Goal: Use online tool/utility: Utilize a website feature to perform a specific function

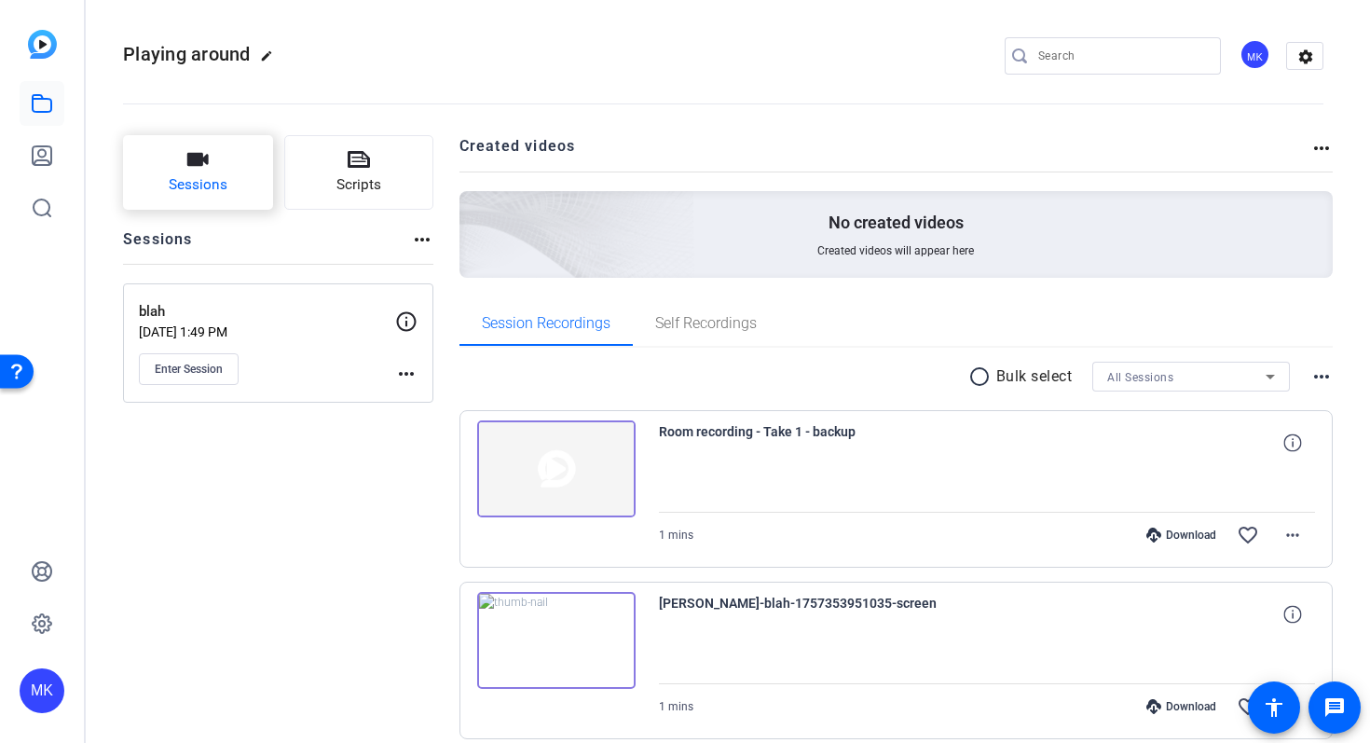
click at [215, 179] on span "Sessions" at bounding box center [198, 184] width 59 height 21
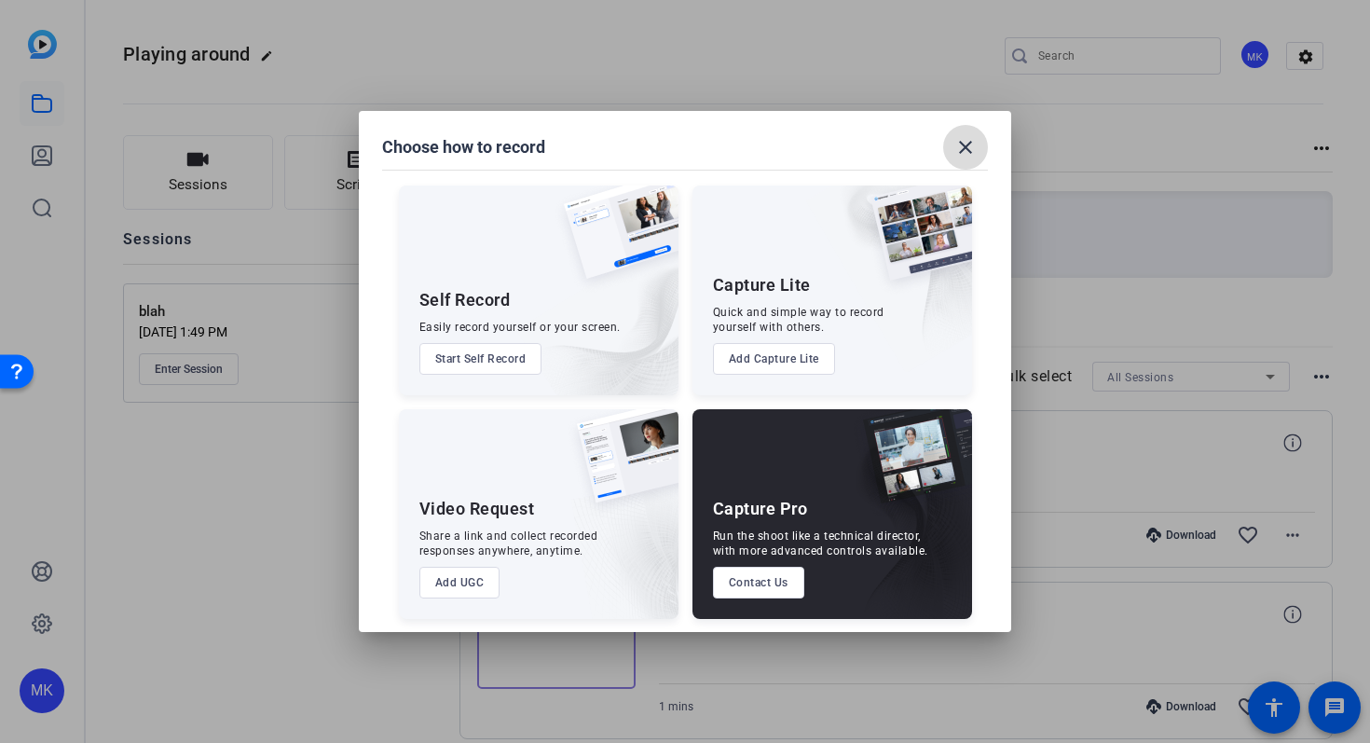
click at [965, 145] on mat-icon "close" at bounding box center [965, 147] width 22 height 22
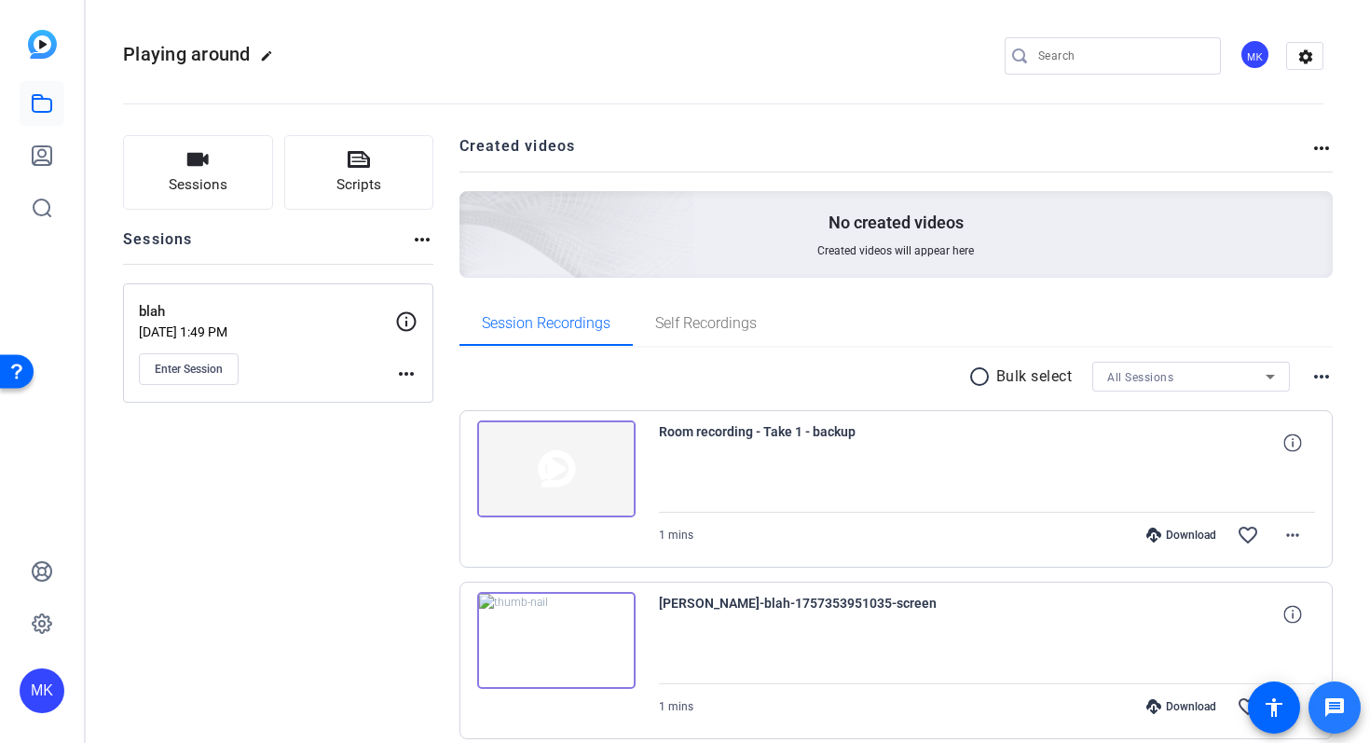
click at [1337, 715] on mat-icon "message" at bounding box center [1334, 707] width 22 height 22
click at [1322, 373] on mat-icon "more_horiz" at bounding box center [1321, 376] width 22 height 22
click at [0, 0] on div at bounding box center [0, 0] width 0 height 0
click at [1322, 147] on mat-icon "more_horiz" at bounding box center [1321, 148] width 22 height 22
click at [1322, 147] on div at bounding box center [685, 371] width 1370 height 743
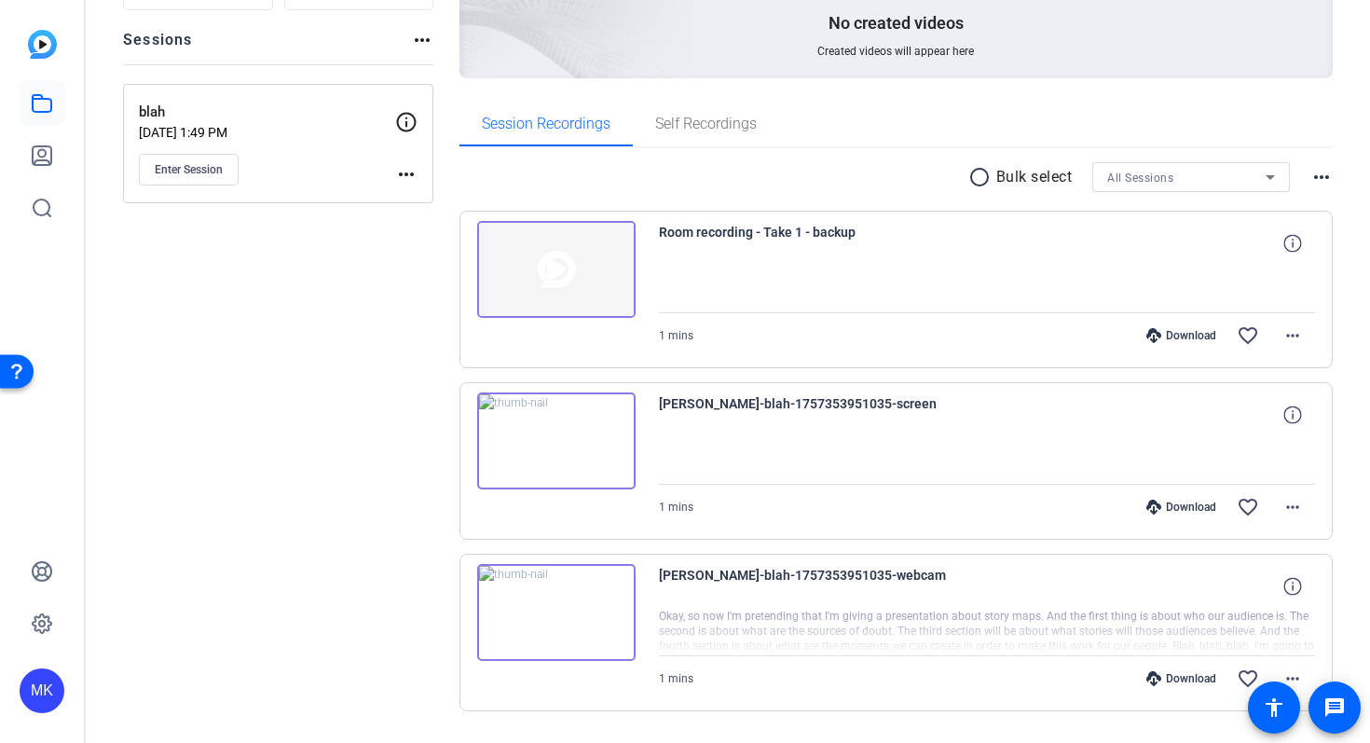
scroll to position [251, 0]
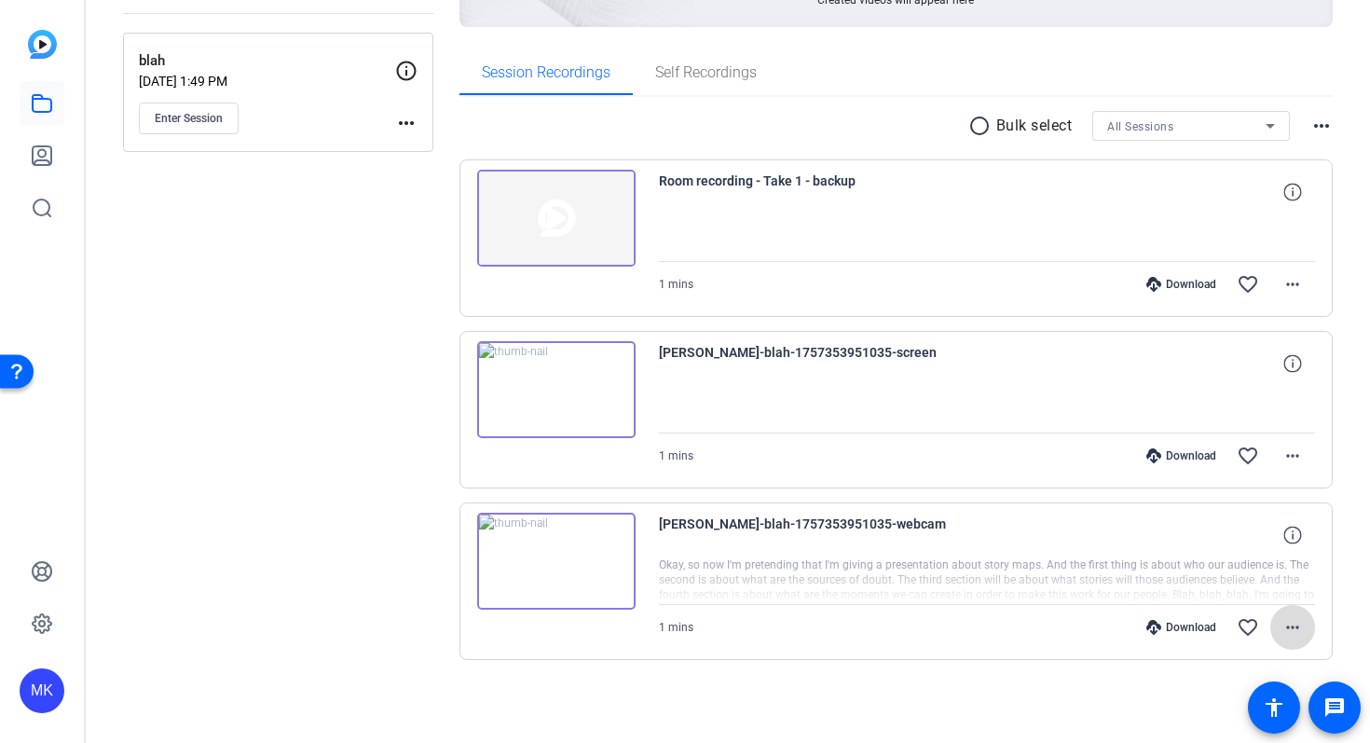
click at [1296, 626] on mat-icon "more_horiz" at bounding box center [1292, 627] width 22 height 22
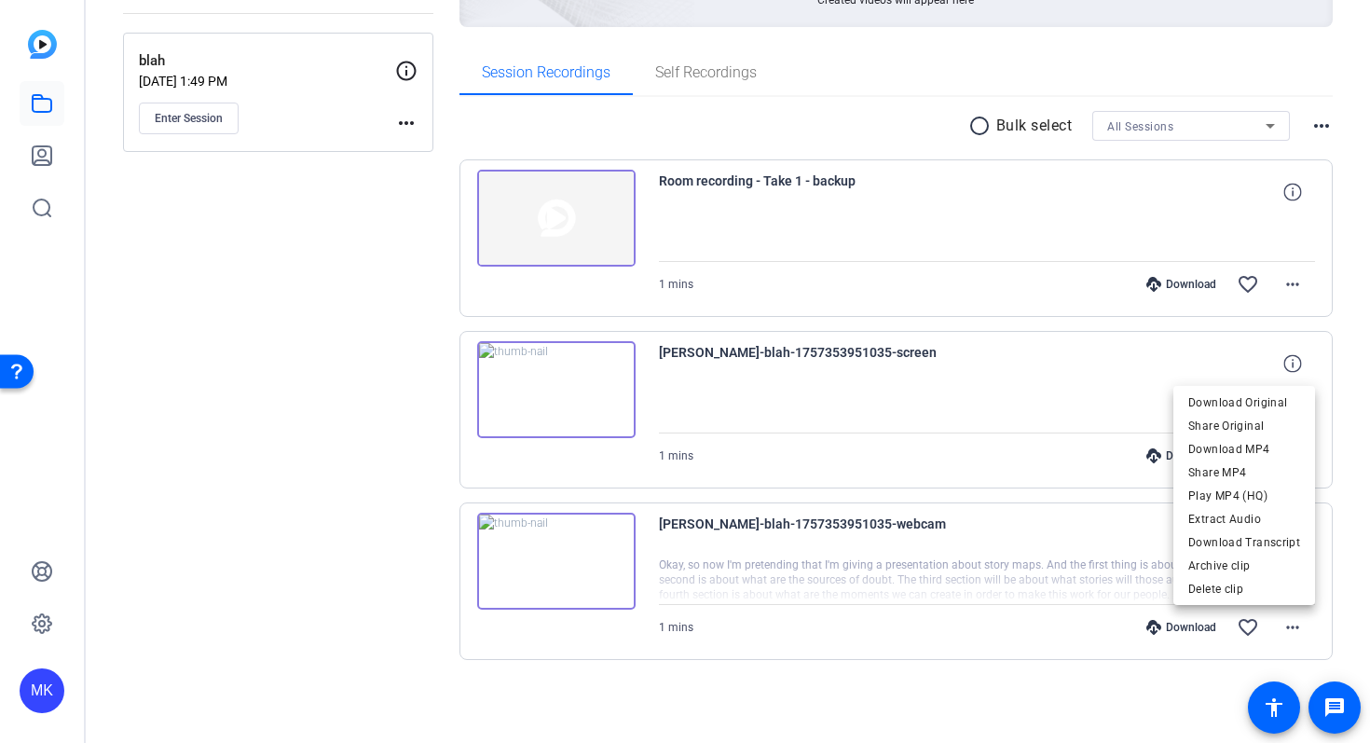
click at [1038, 383] on div at bounding box center [685, 371] width 1370 height 743
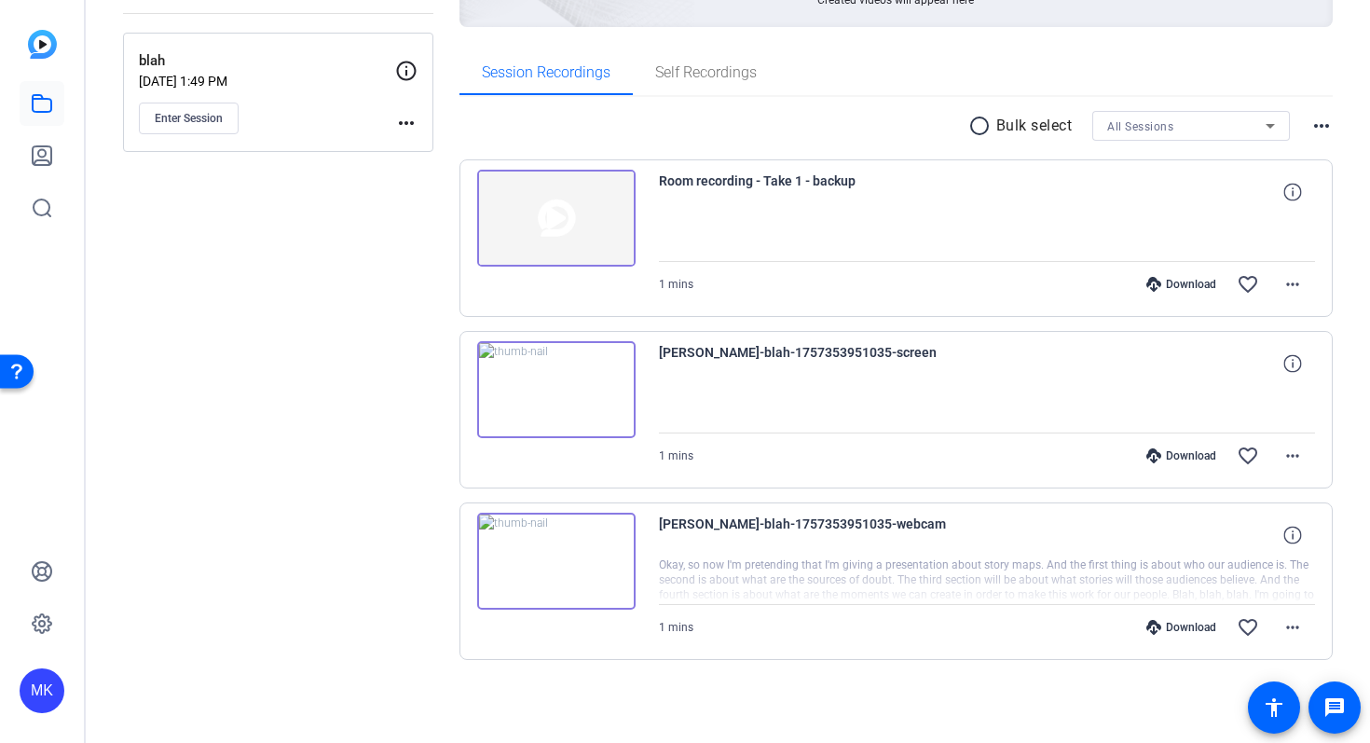
scroll to position [0, 0]
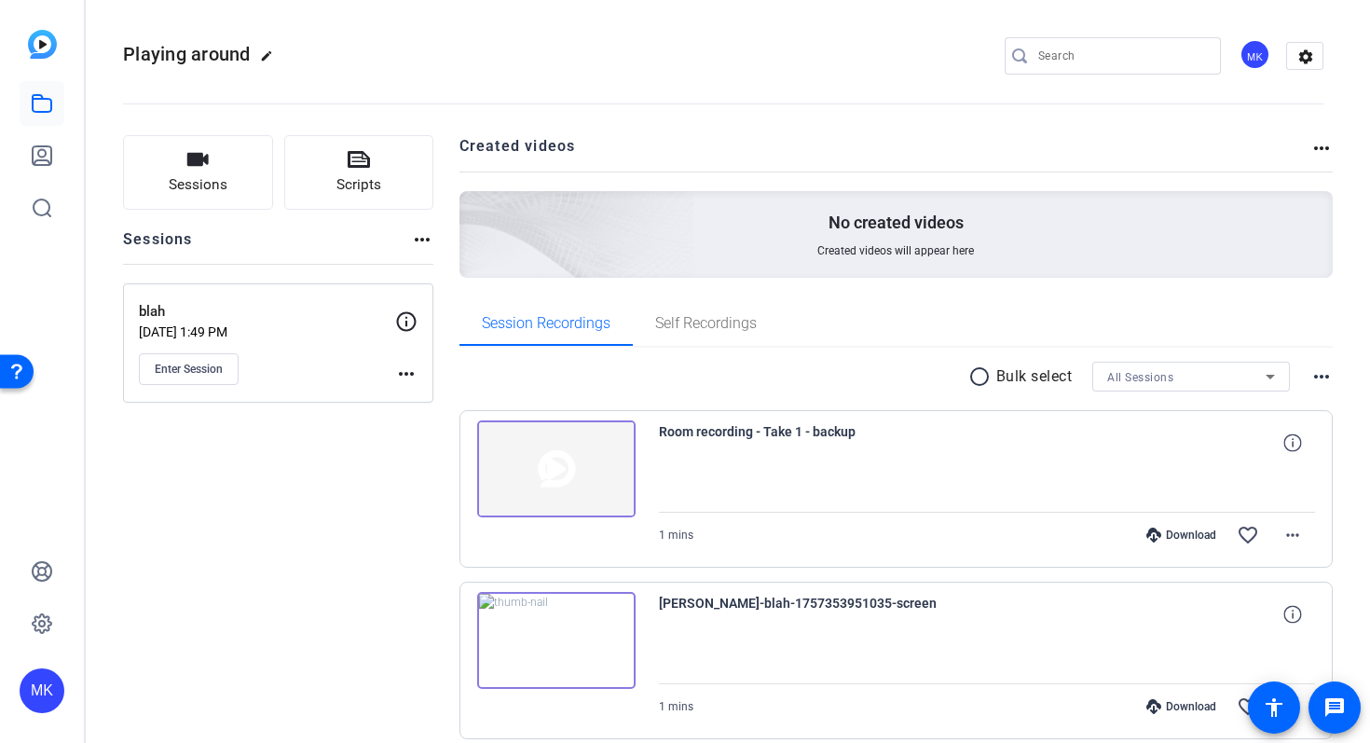
click at [424, 240] on mat-icon "more_horiz" at bounding box center [422, 239] width 22 height 22
click at [424, 240] on div at bounding box center [685, 371] width 1370 height 743
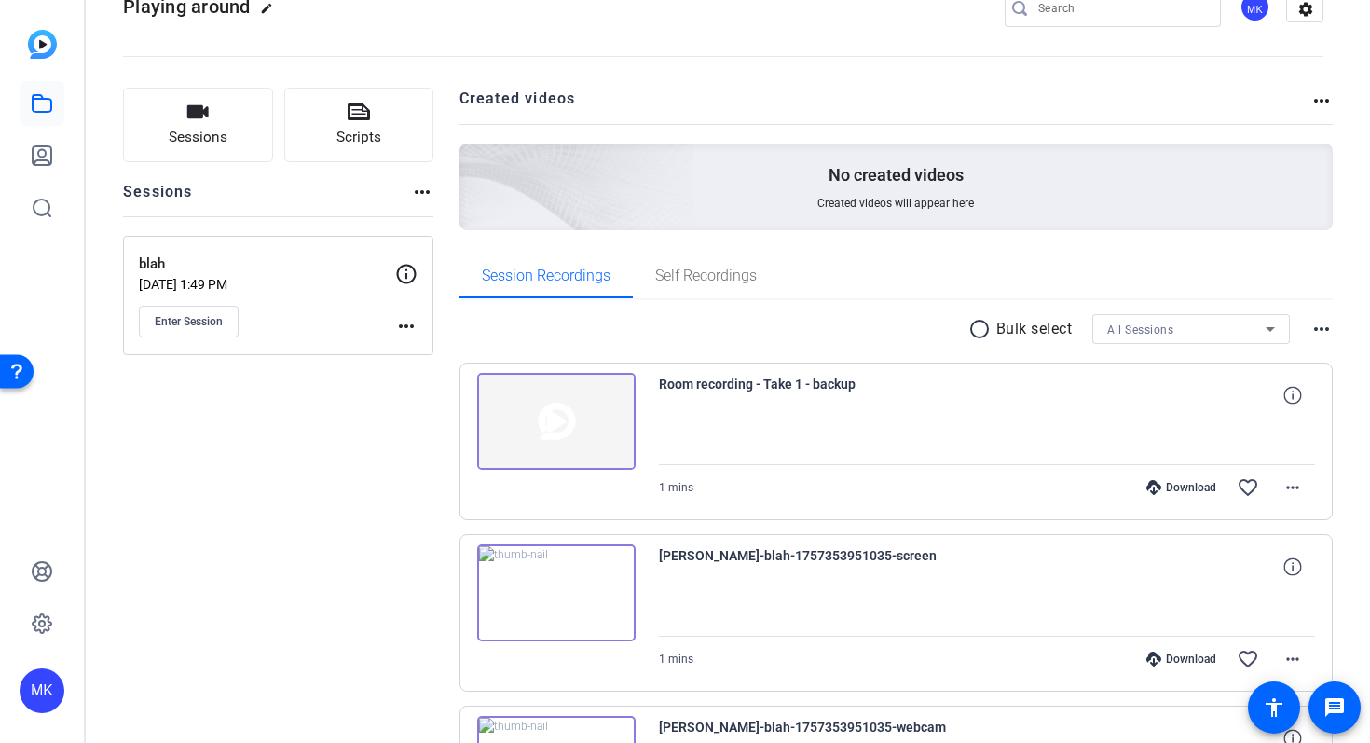
scroll to position [44, 0]
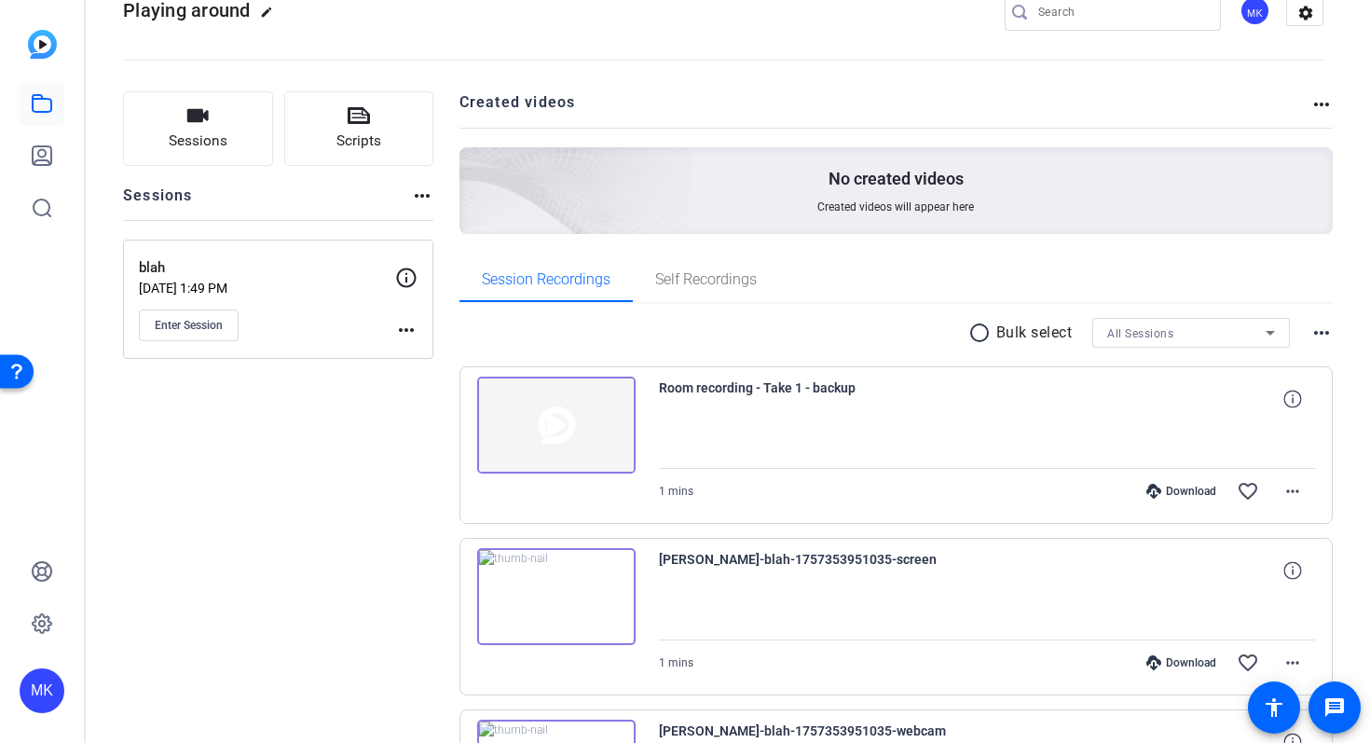
click at [44, 44] on img at bounding box center [42, 44] width 29 height 29
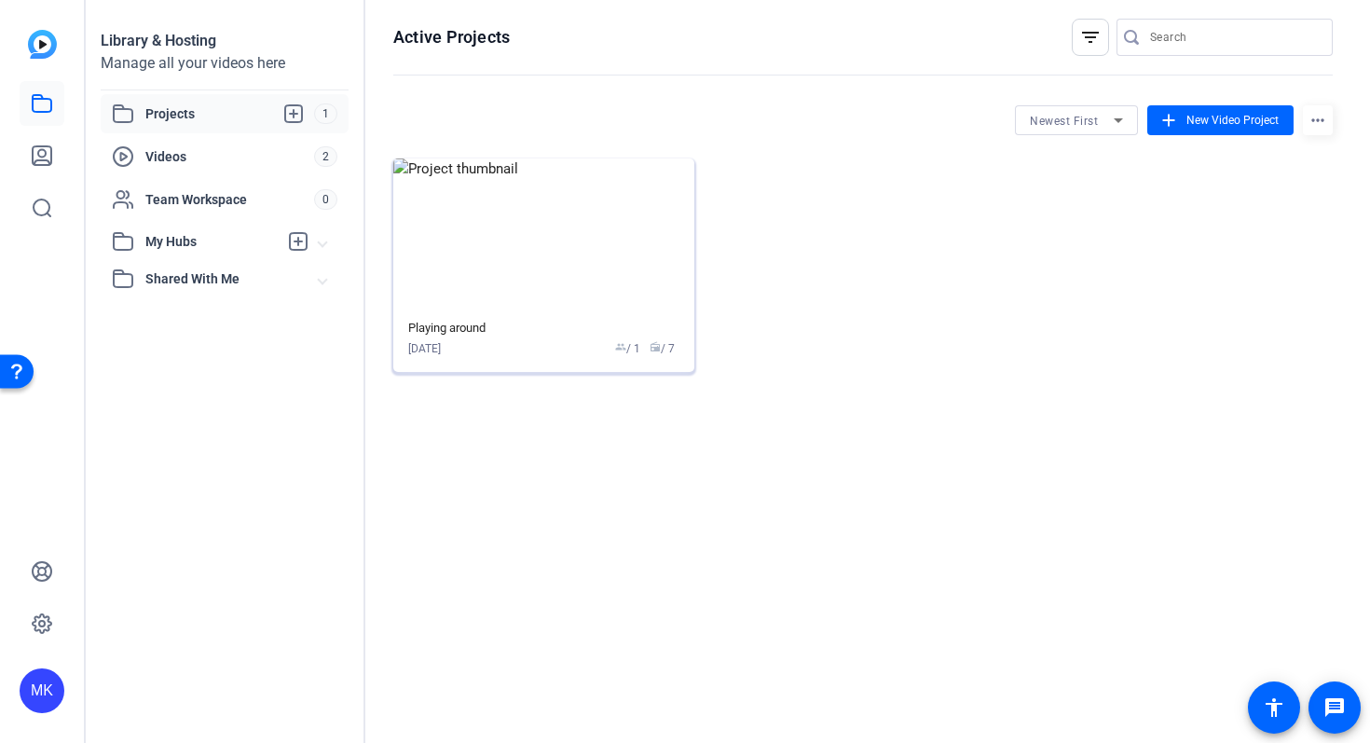
click at [553, 257] on img at bounding box center [543, 234] width 301 height 153
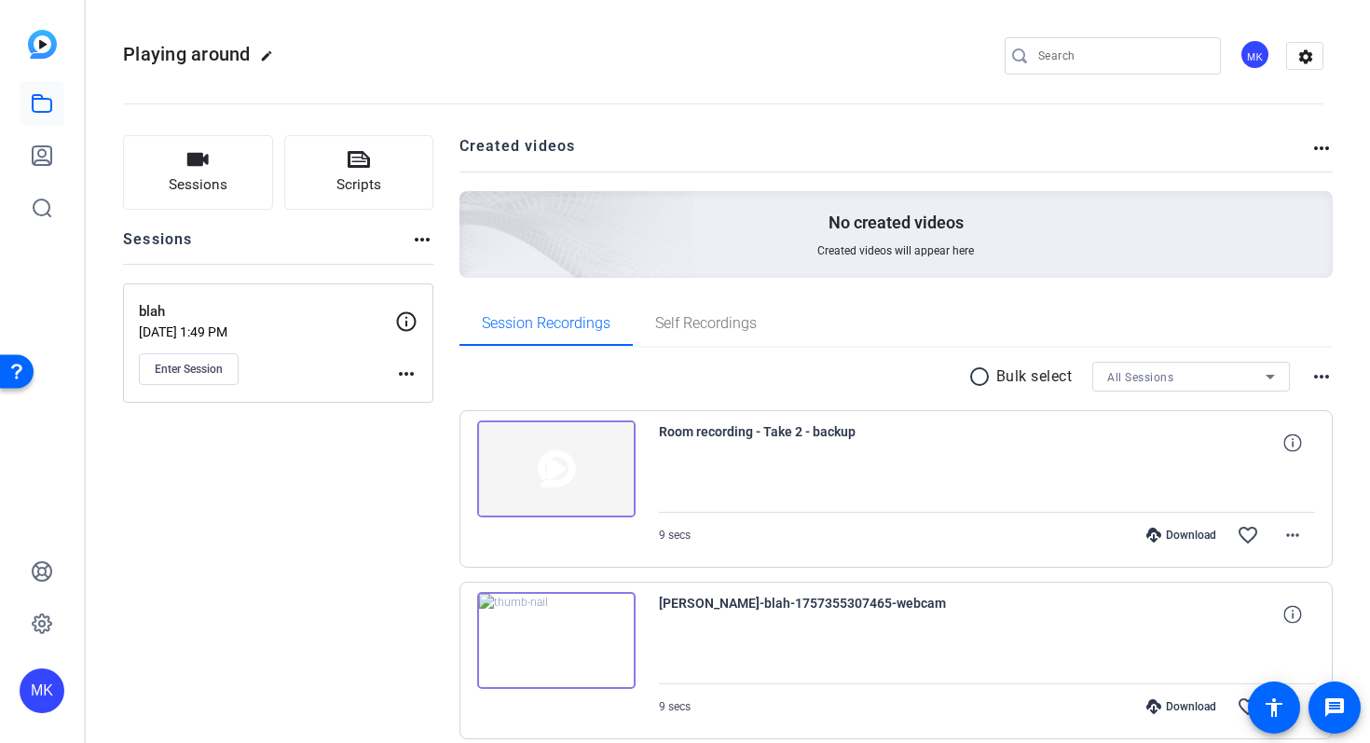
click at [407, 373] on mat-icon "more_horiz" at bounding box center [406, 373] width 22 height 22
click at [438, 402] on span "Edit Session" at bounding box center [452, 400] width 85 height 22
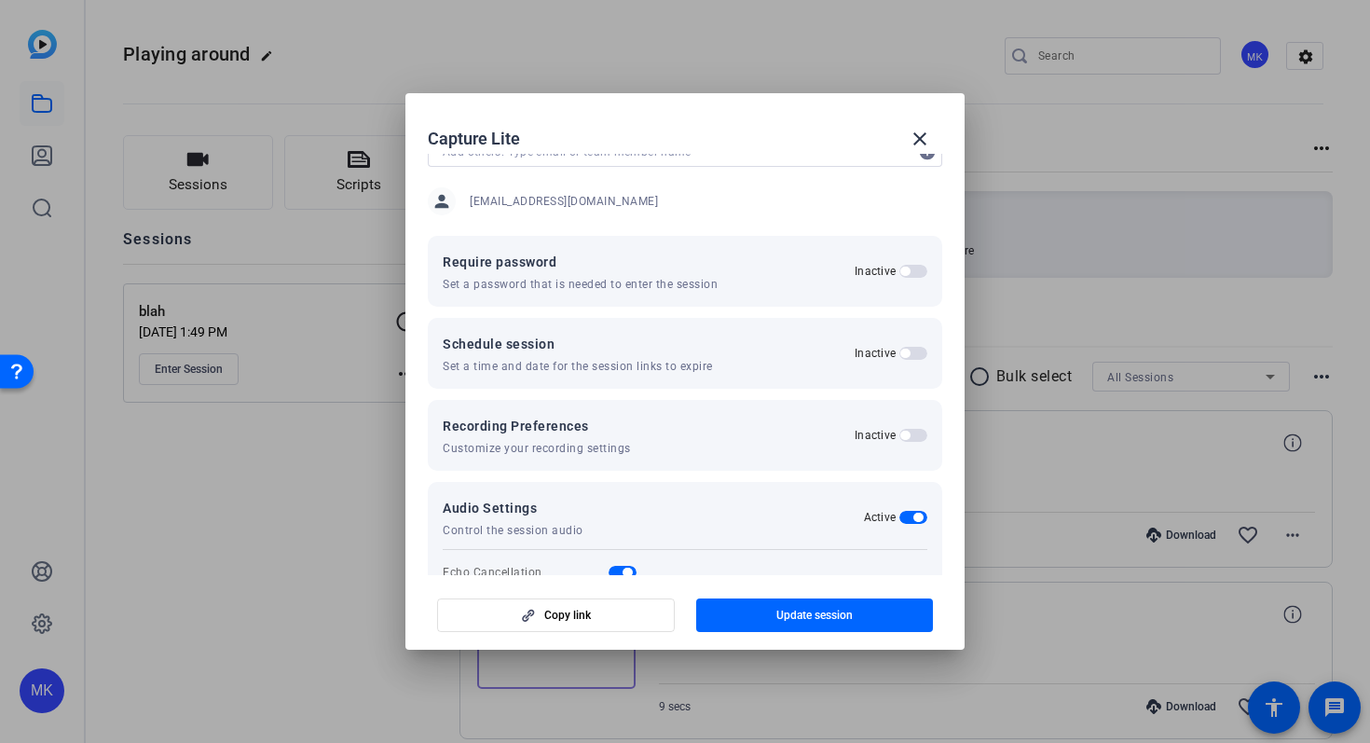
scroll to position [198, 0]
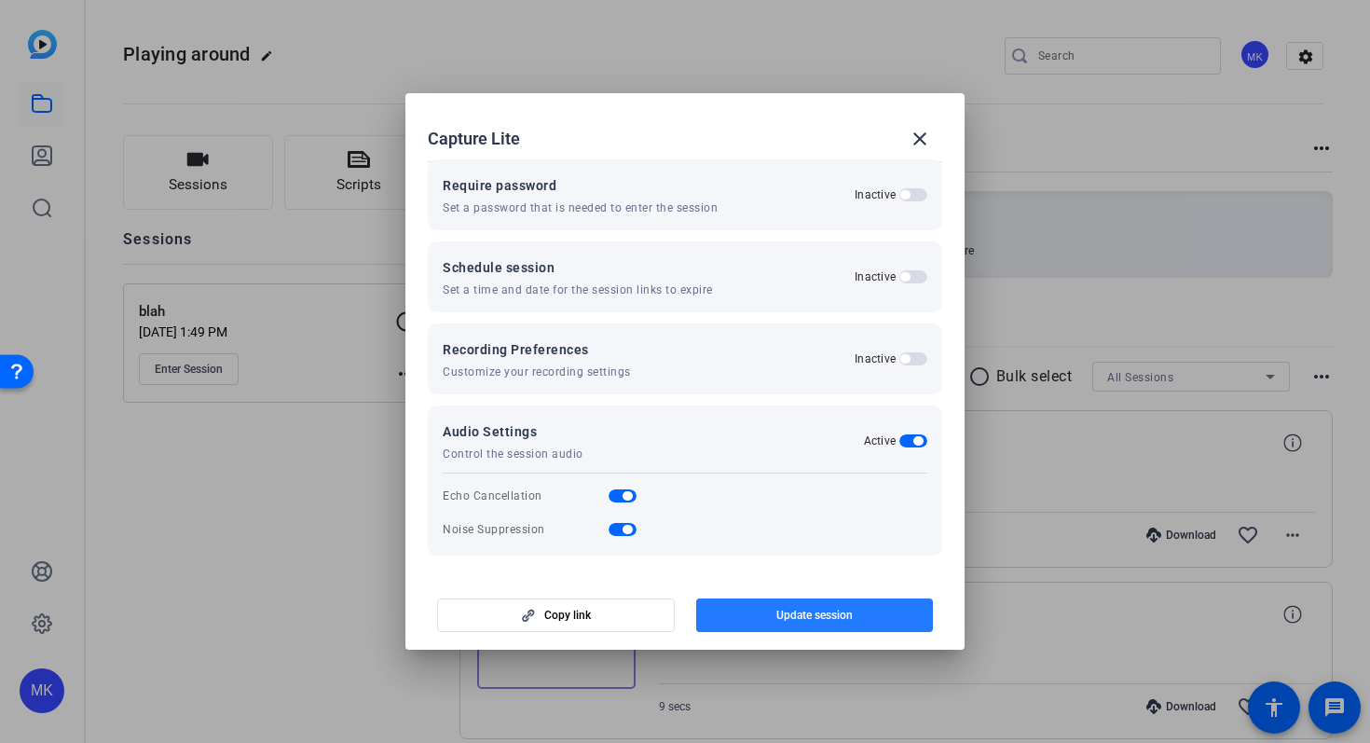
click at [826, 617] on span "Update session" at bounding box center [814, 614] width 76 height 15
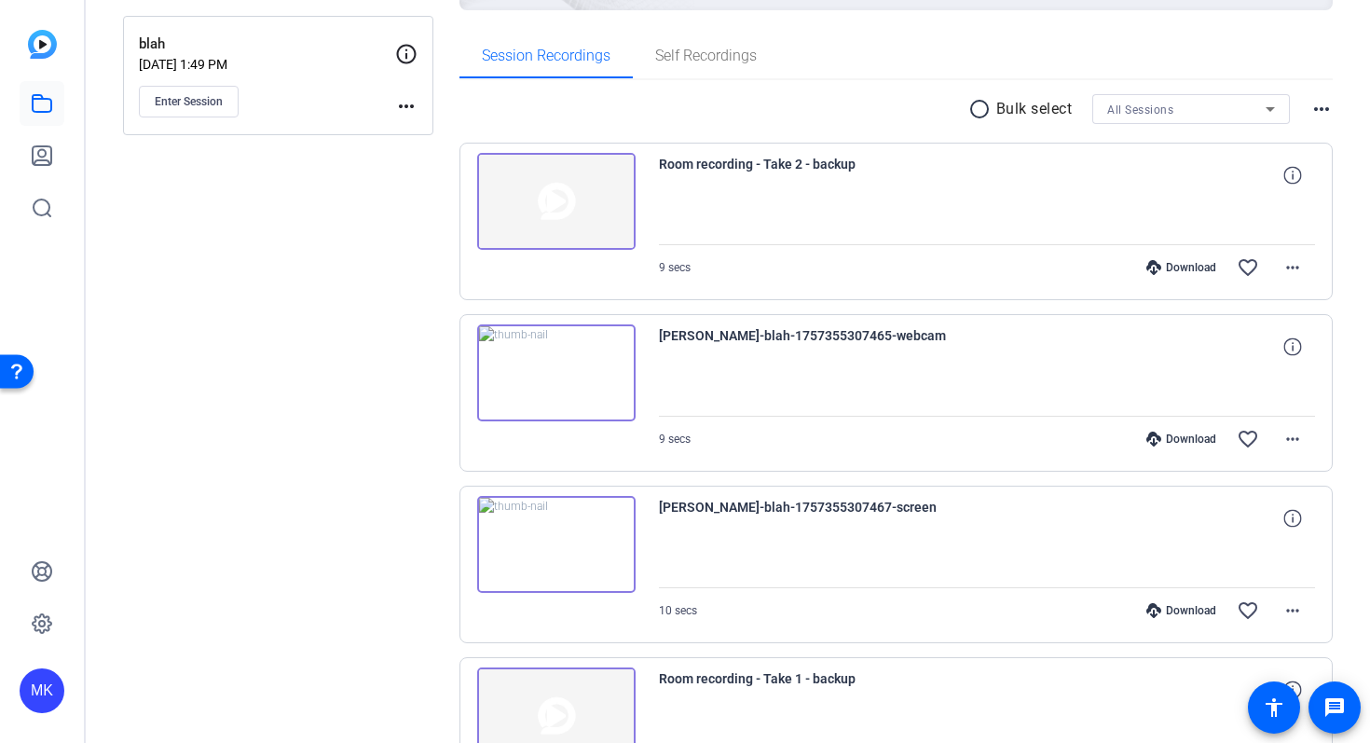
scroll to position [269, 0]
click at [1294, 607] on mat-icon "more_horiz" at bounding box center [1292, 608] width 22 height 22
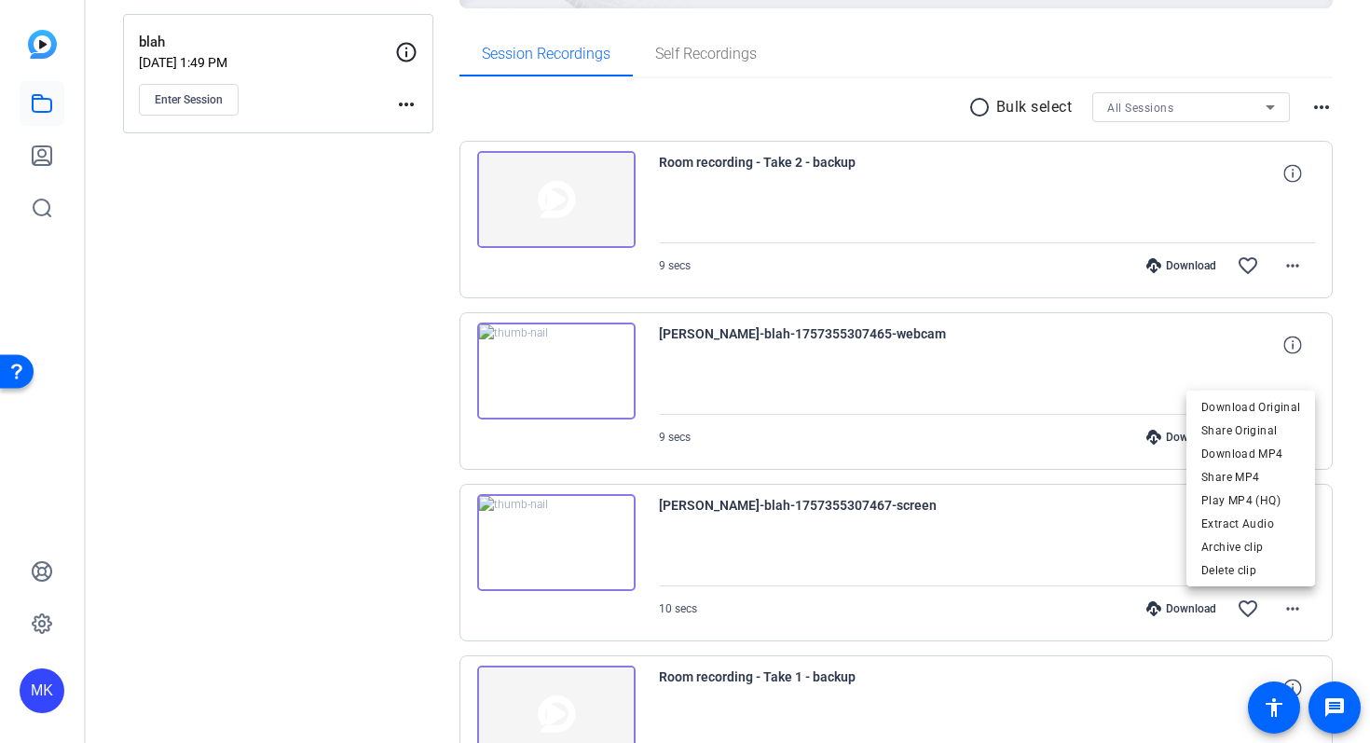
click at [1317, 112] on div at bounding box center [685, 371] width 1370 height 743
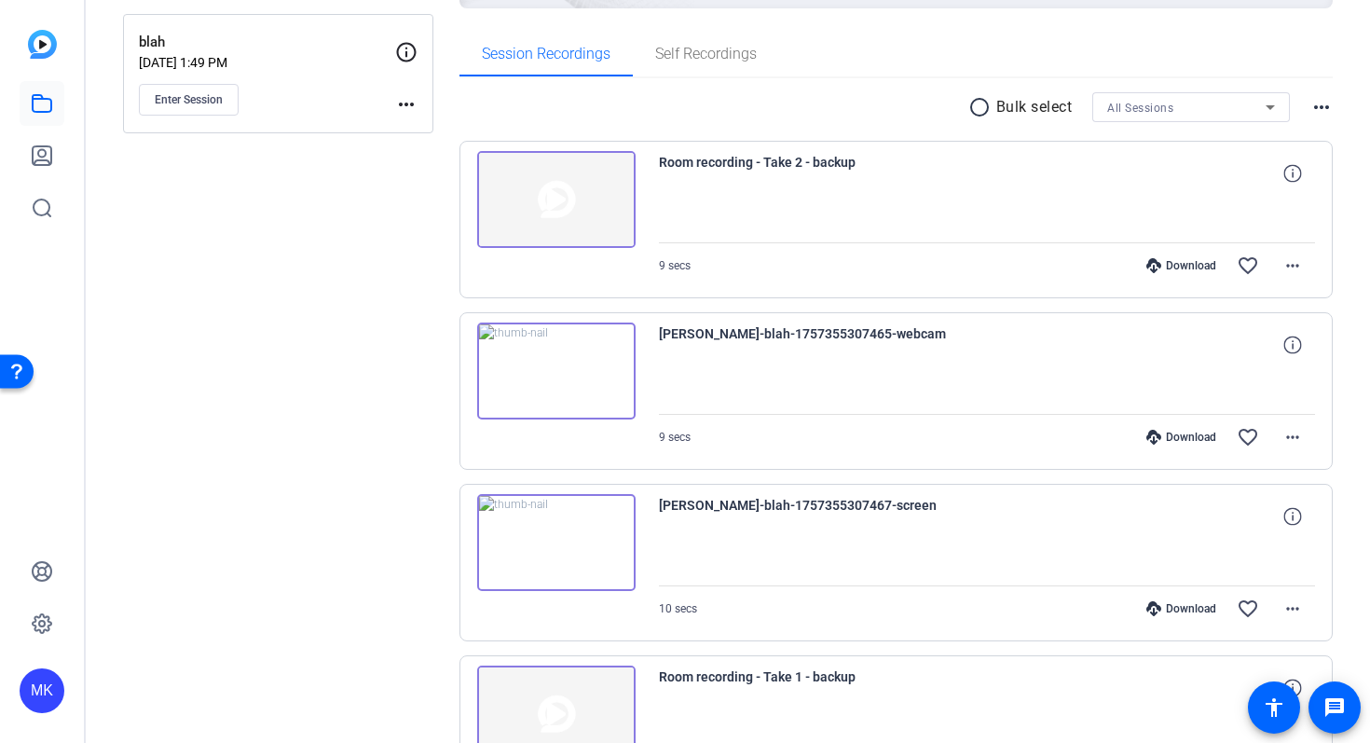
click at [1322, 106] on mat-icon "more_horiz" at bounding box center [1321, 107] width 22 height 22
click at [1031, 55] on div at bounding box center [685, 371] width 1370 height 743
click at [1031, 55] on div "Session Recordings Self Recordings" at bounding box center [896, 54] width 874 height 45
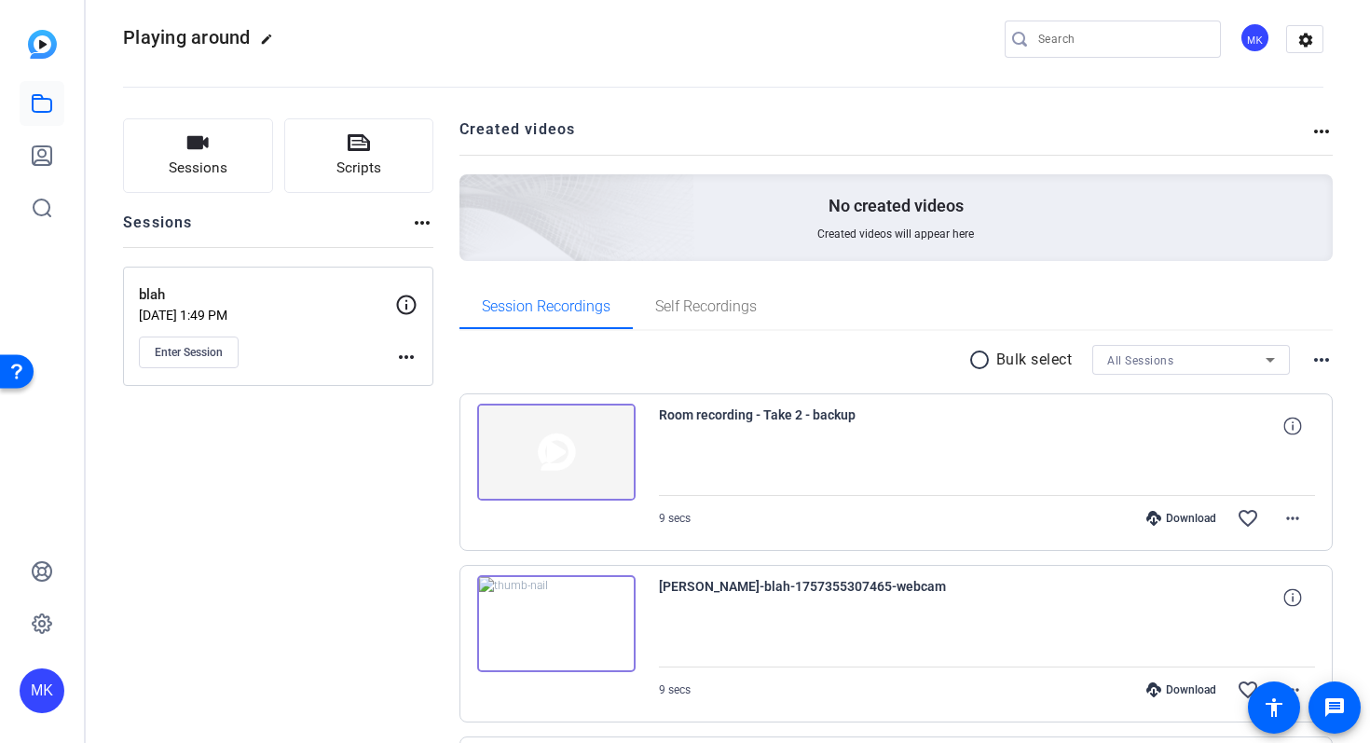
scroll to position [0, 0]
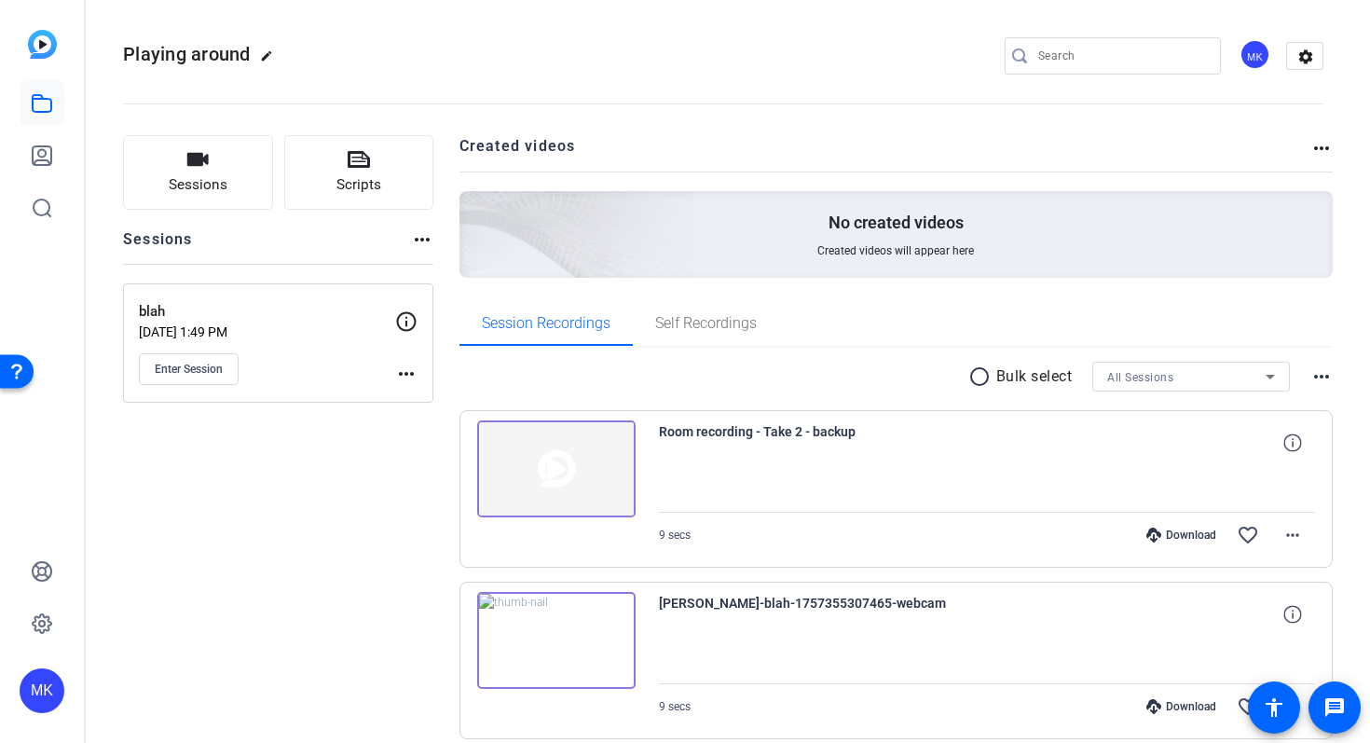
click at [1320, 137] on mat-icon "more_horiz" at bounding box center [1321, 148] width 22 height 22
click at [417, 240] on div at bounding box center [685, 371] width 1370 height 743
click at [423, 235] on mat-icon "more_horiz" at bounding box center [422, 239] width 22 height 22
click at [357, 471] on div at bounding box center [685, 371] width 1370 height 743
click at [406, 374] on mat-icon "more_horiz" at bounding box center [406, 373] width 22 height 22
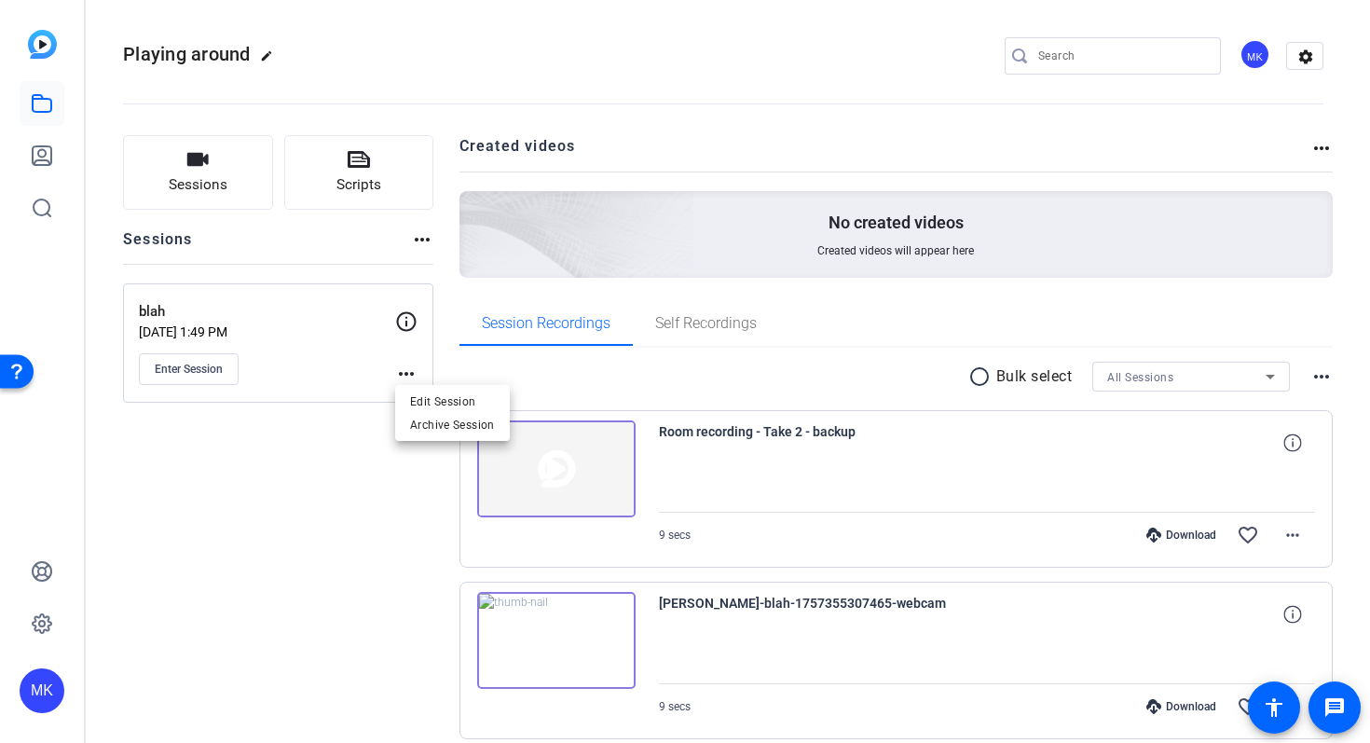
click at [321, 491] on div at bounding box center [685, 371] width 1370 height 743
click at [403, 375] on mat-icon "more_horiz" at bounding box center [406, 373] width 22 height 22
click at [433, 401] on span "Edit Session" at bounding box center [452, 400] width 85 height 22
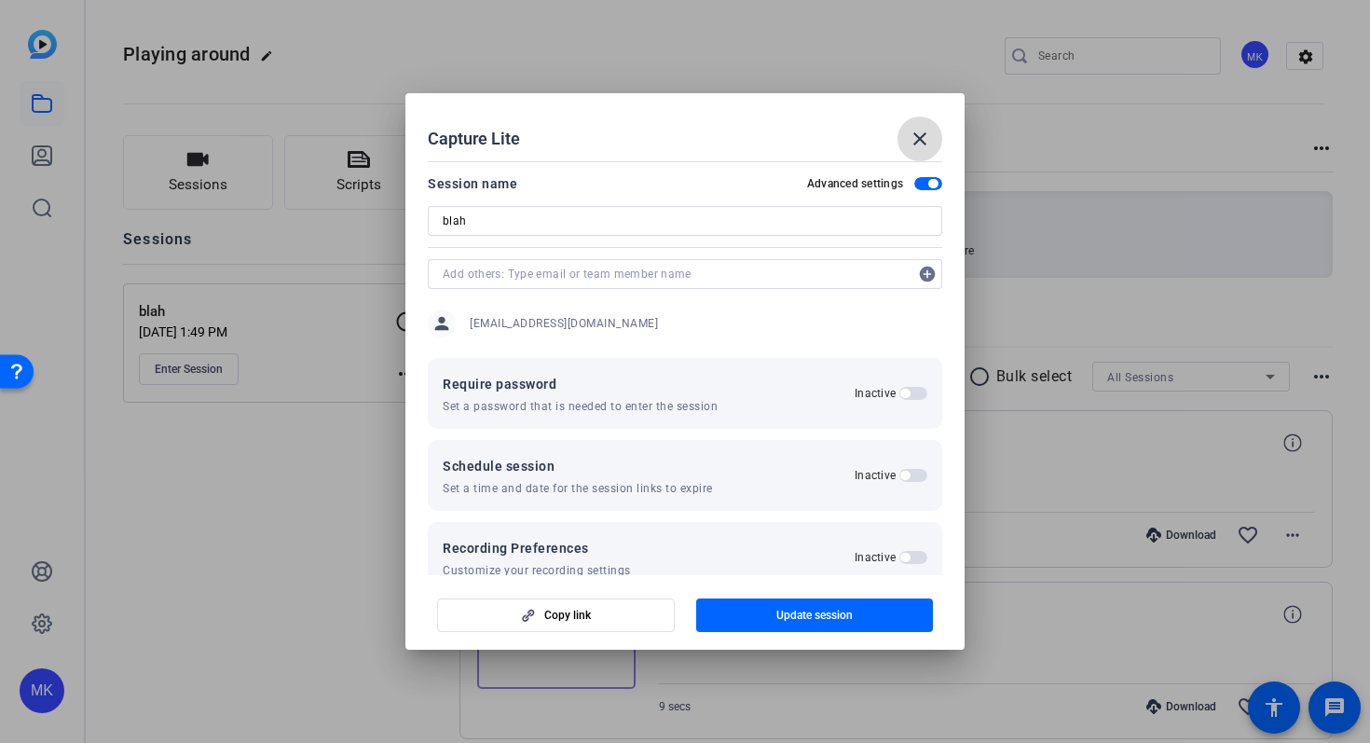
click at [913, 137] on mat-icon "close" at bounding box center [919, 139] width 22 height 22
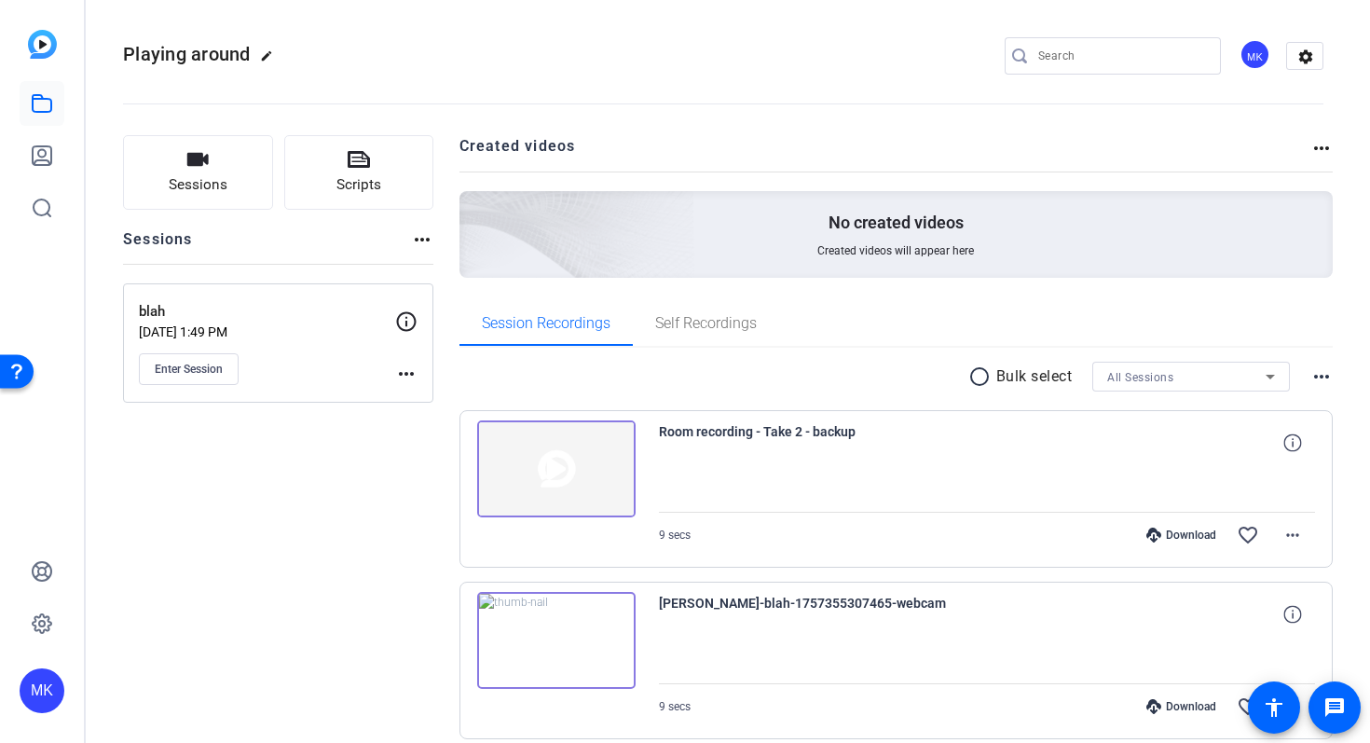
click at [1320, 374] on mat-icon "more_horiz" at bounding box center [1321, 376] width 22 height 22
click at [1240, 220] on div at bounding box center [685, 371] width 1370 height 743
click at [1317, 144] on mat-icon "more_horiz" at bounding box center [1321, 148] width 22 height 22
click at [40, 48] on div at bounding box center [685, 371] width 1370 height 743
click at [38, 49] on img at bounding box center [42, 44] width 29 height 29
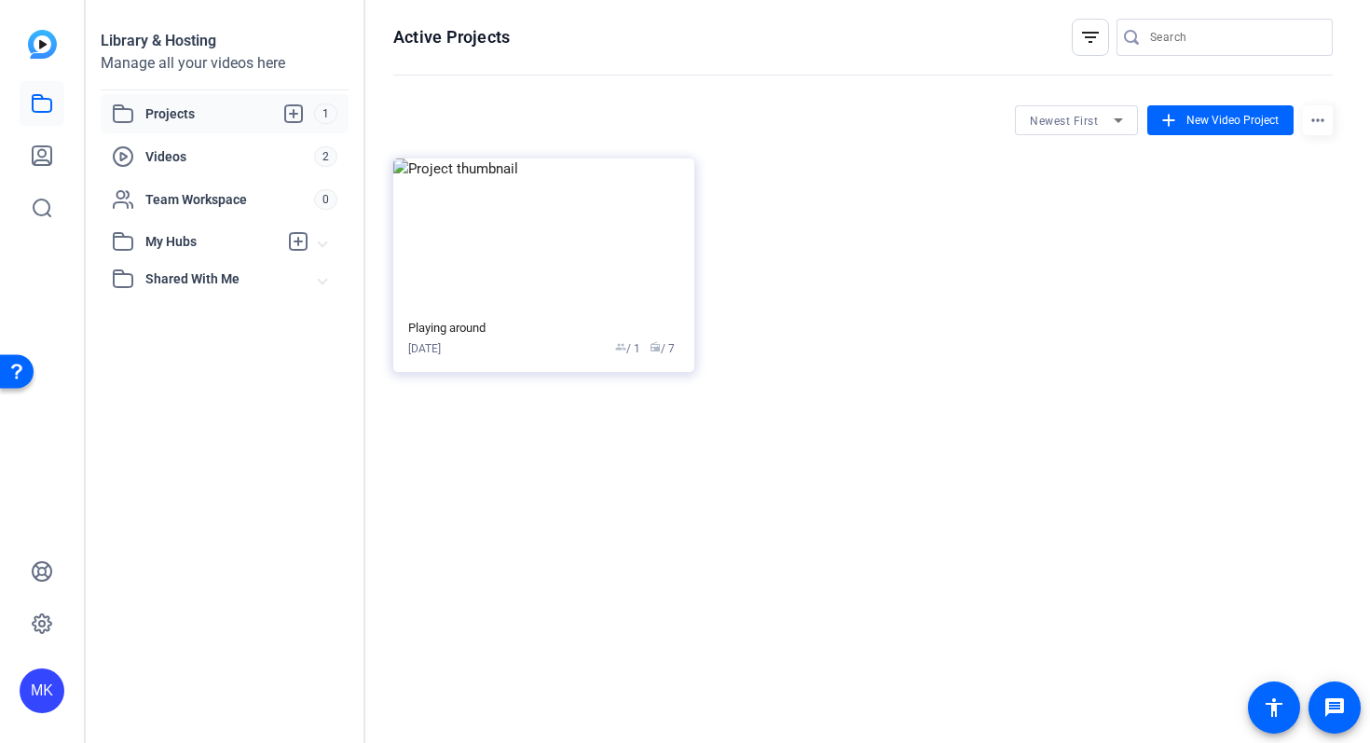
click at [182, 238] on span "My Hubs" at bounding box center [211, 242] width 132 height 20
click at [184, 158] on span "Videos" at bounding box center [229, 156] width 169 height 19
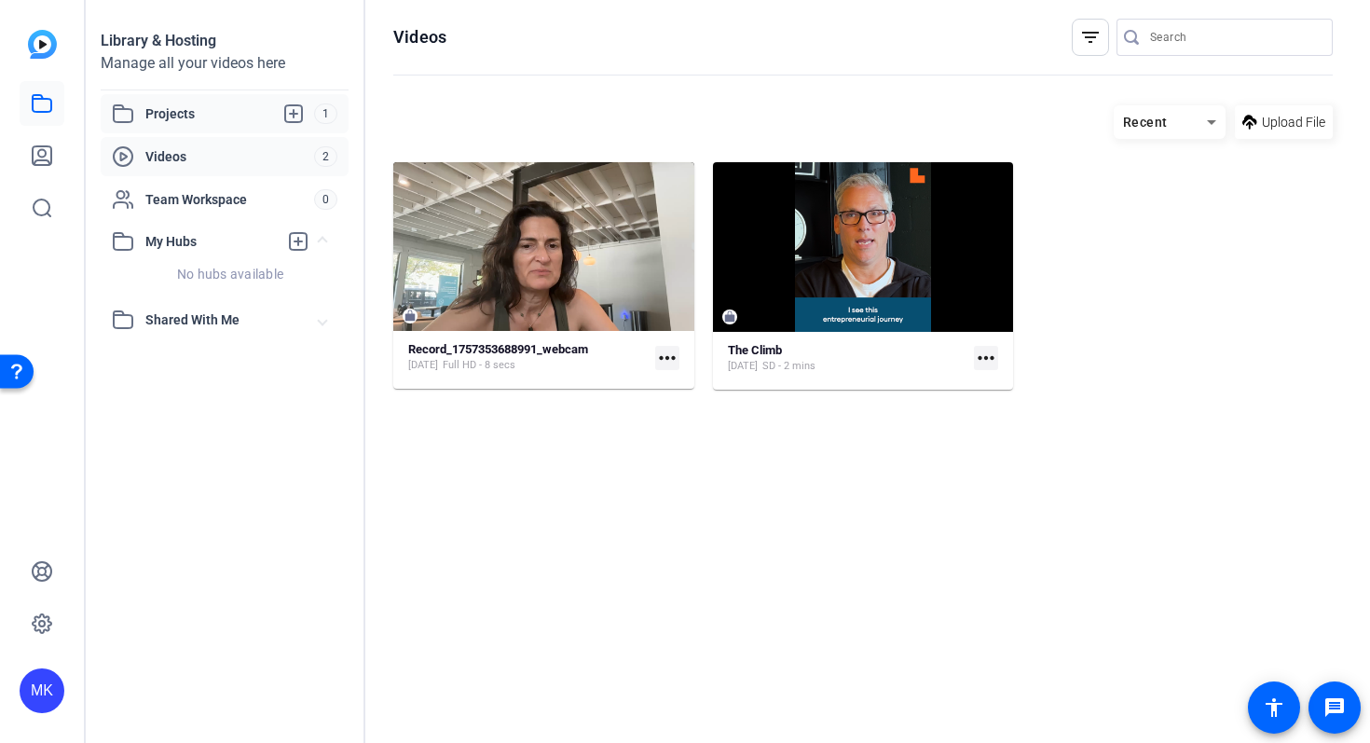
click at [322, 112] on span "1" at bounding box center [325, 113] width 23 height 20
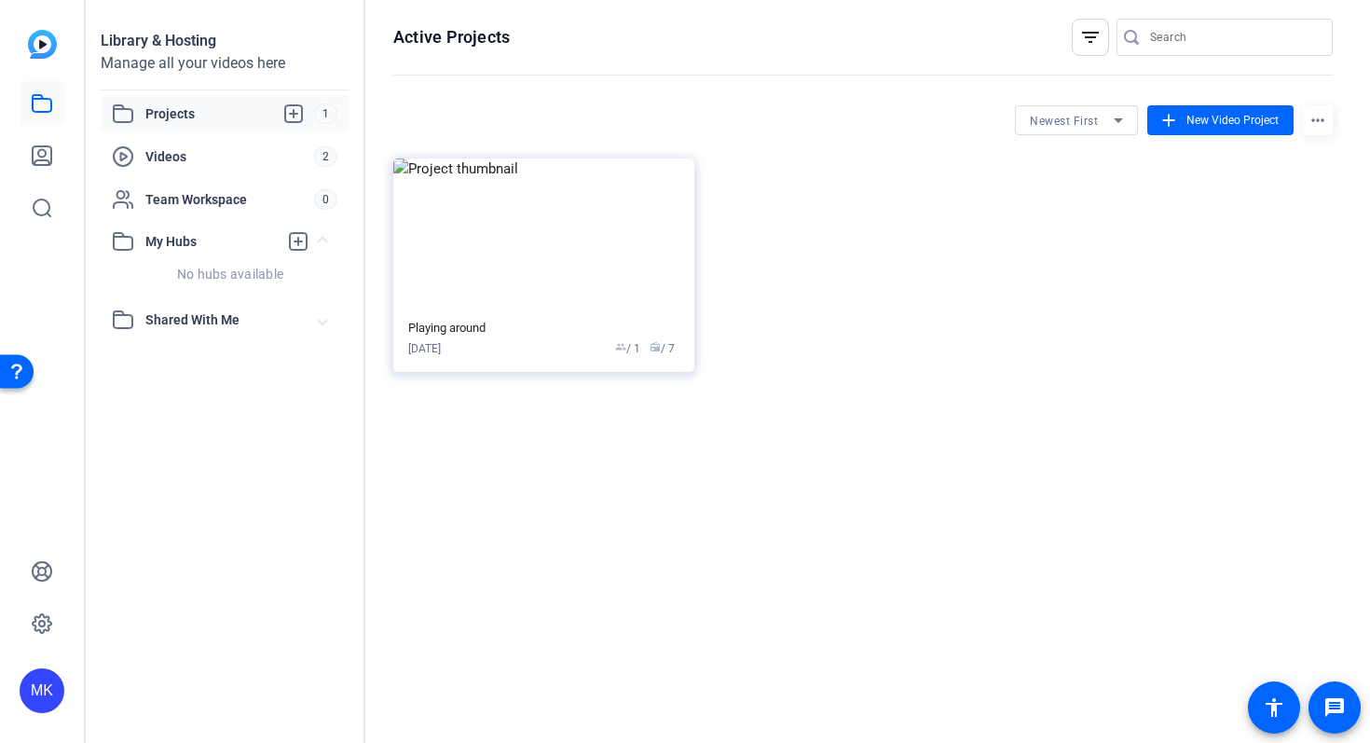
click at [213, 113] on span "Projects" at bounding box center [229, 113] width 169 height 22
click at [332, 158] on span "2" at bounding box center [325, 156] width 23 height 20
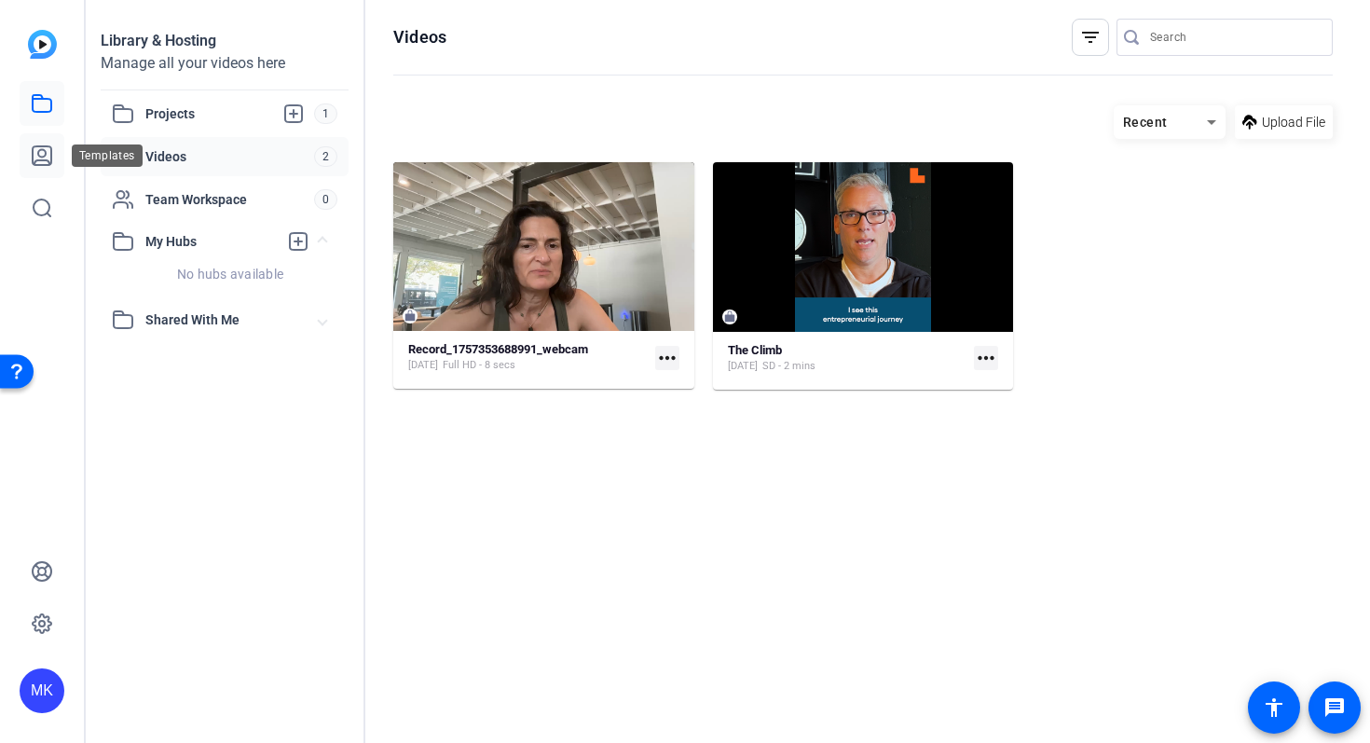
click at [46, 159] on icon at bounding box center [42, 155] width 19 height 19
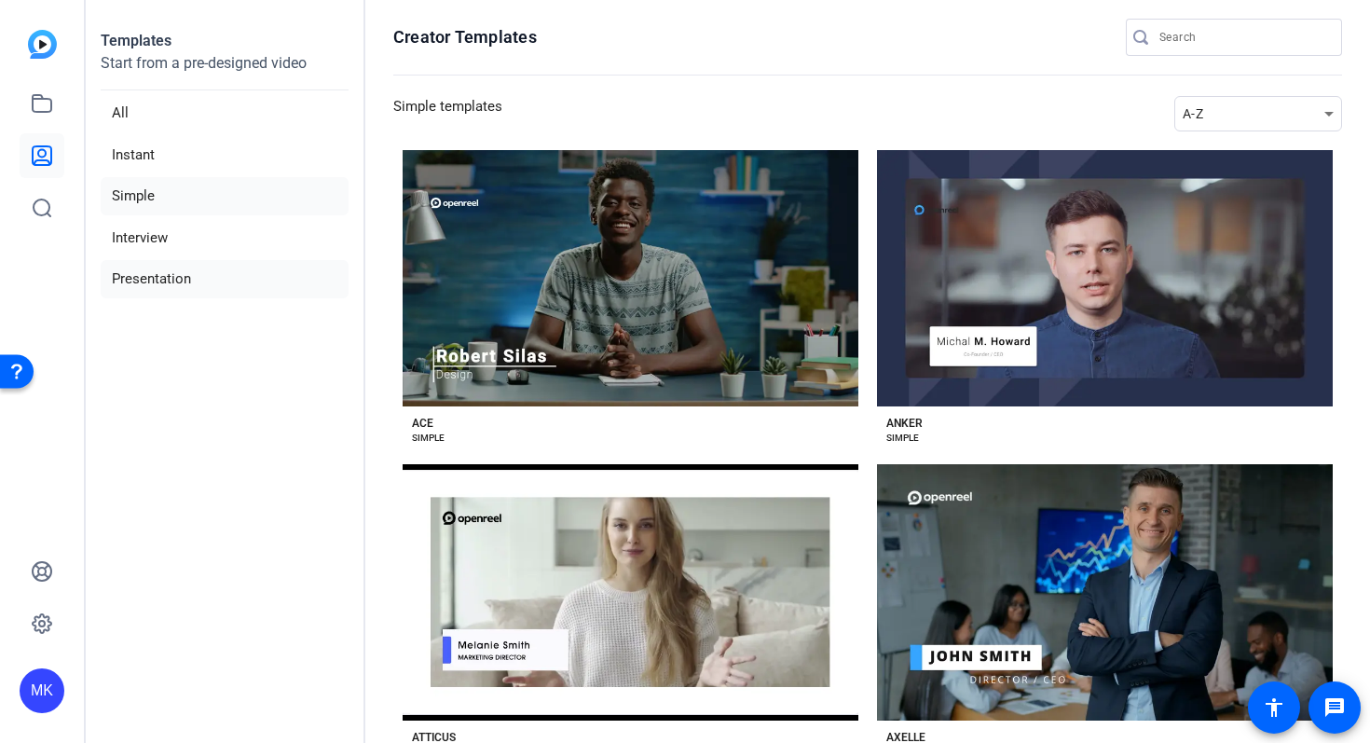
click at [163, 278] on li "Presentation" at bounding box center [225, 279] width 248 height 38
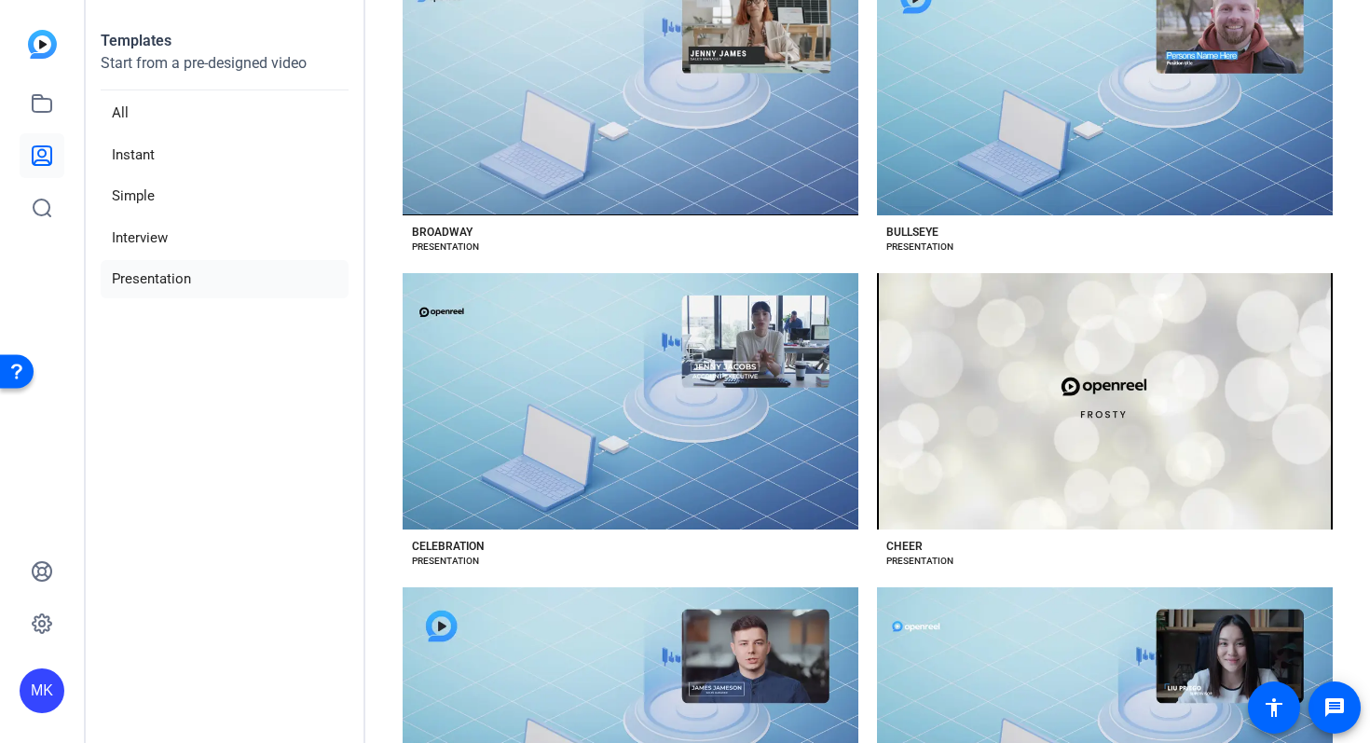
scroll to position [833, 0]
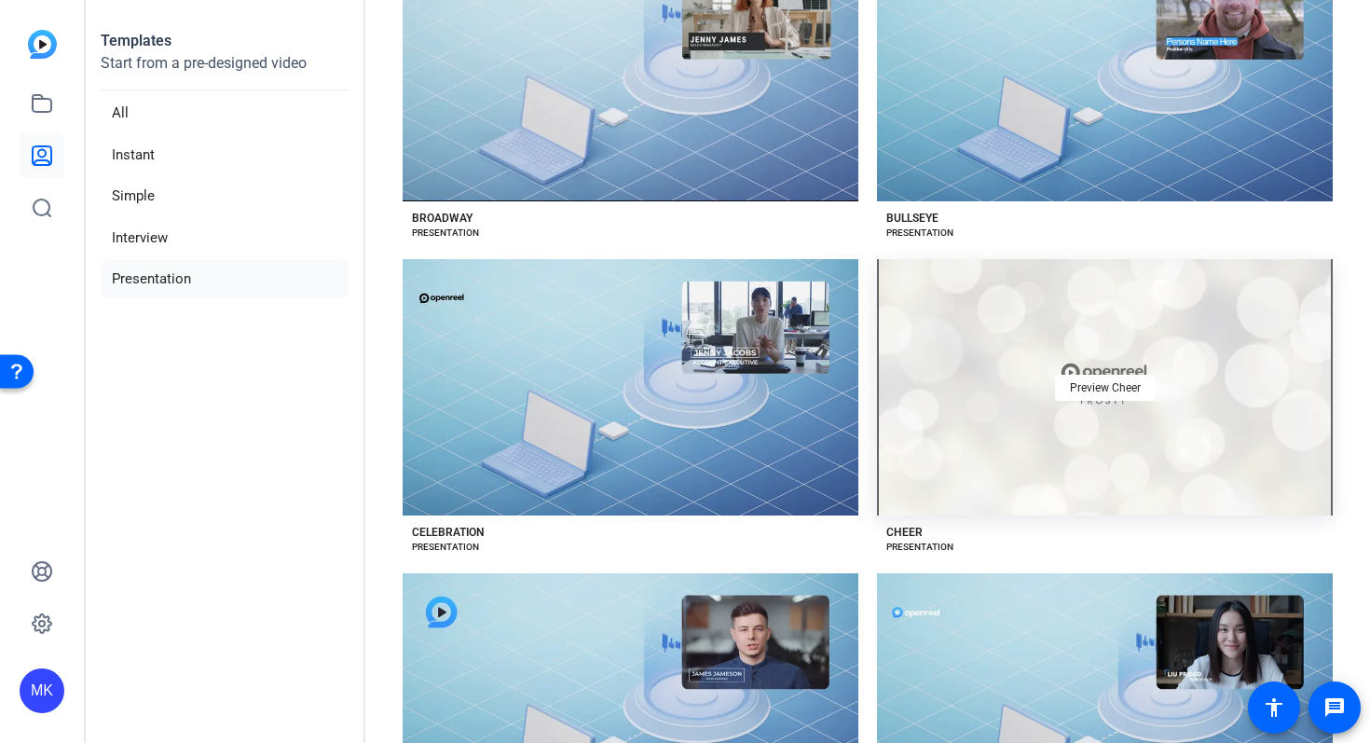
click at [971, 467] on div "Preview Cheer" at bounding box center [1105, 387] width 456 height 256
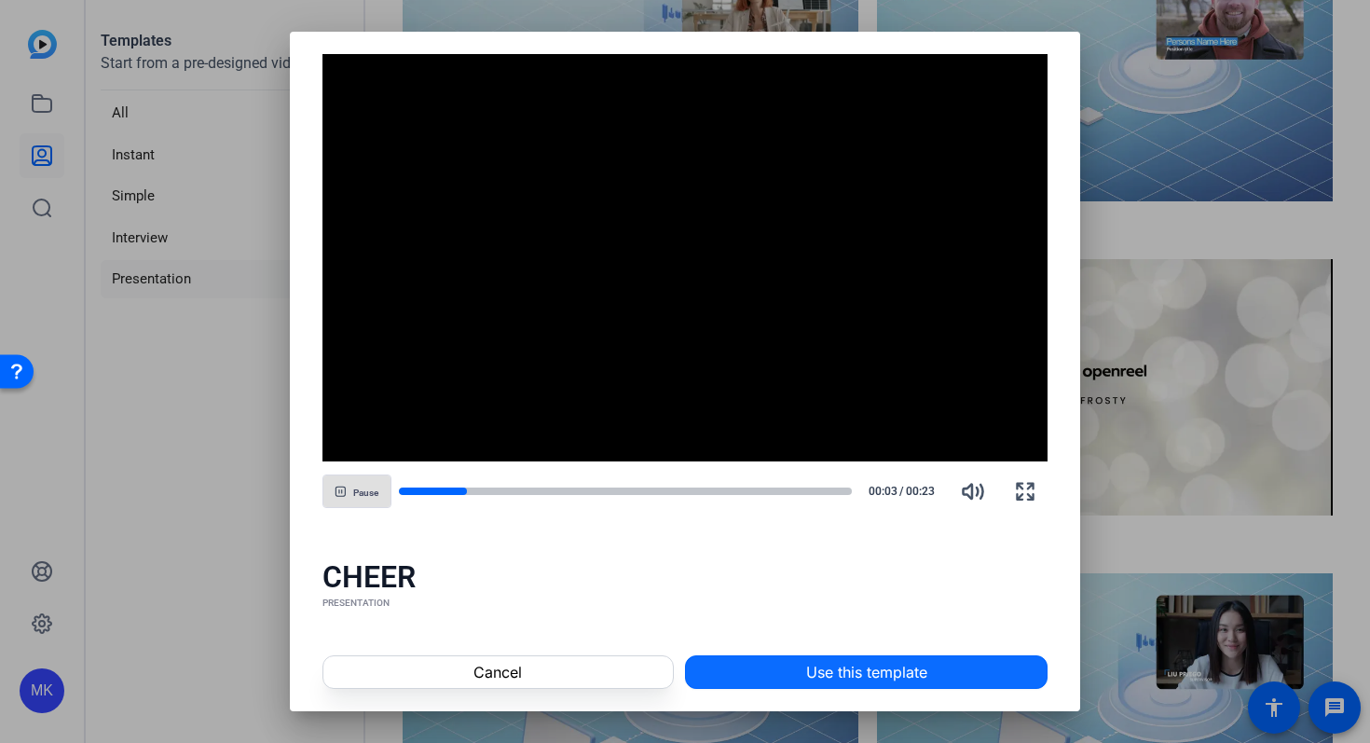
click at [876, 671] on span "Use this template" at bounding box center [866, 672] width 121 height 22
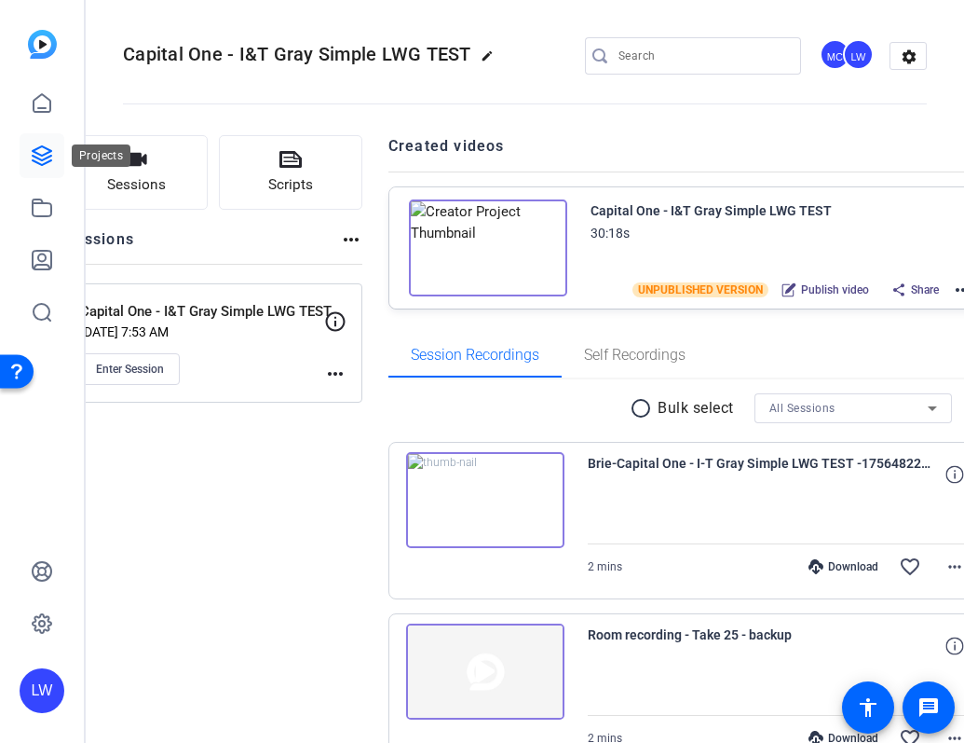
click at [40, 158] on icon at bounding box center [42, 155] width 22 height 22
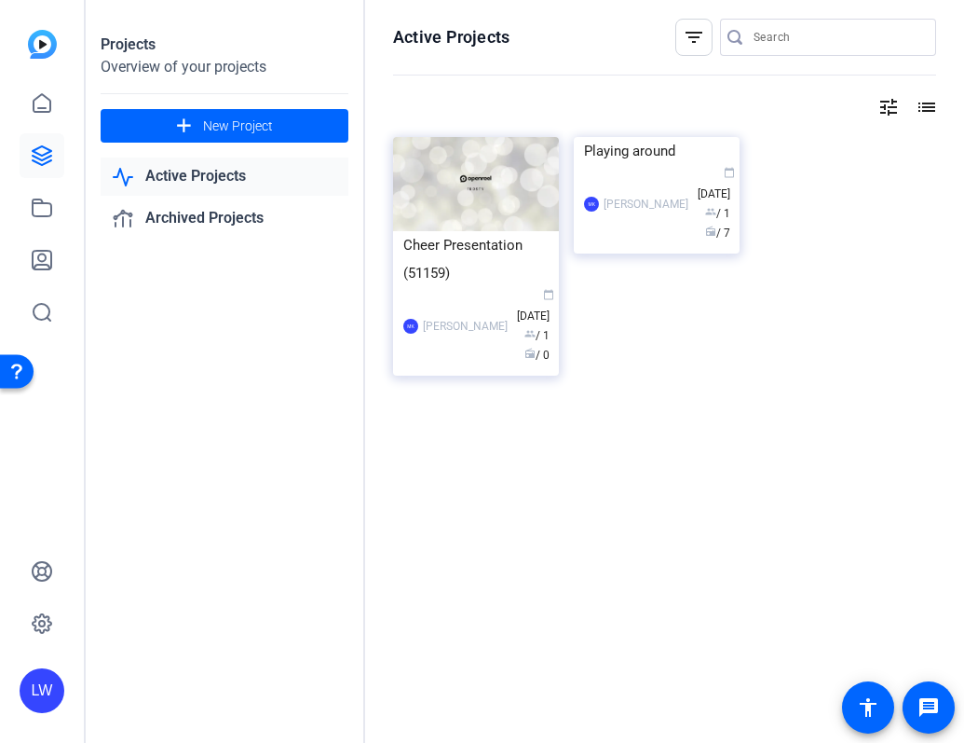
click at [36, 144] on icon at bounding box center [42, 155] width 22 height 22
click at [42, 114] on icon at bounding box center [42, 103] width 22 height 22
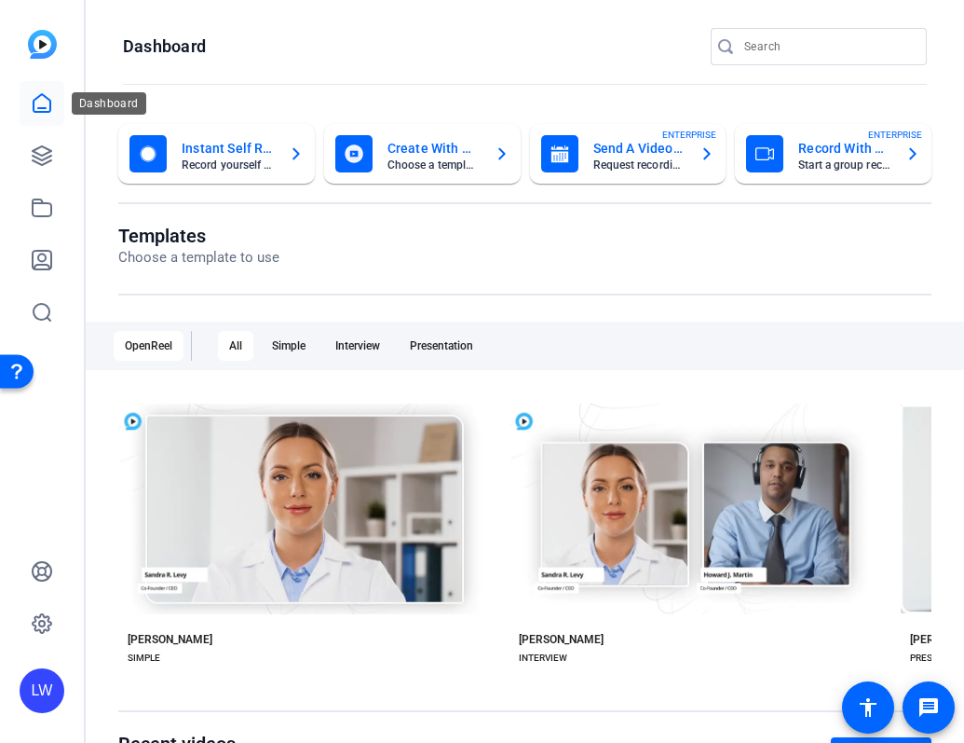
click at [34, 108] on icon at bounding box center [42, 103] width 22 height 22
click at [36, 158] on icon at bounding box center [42, 155] width 22 height 22
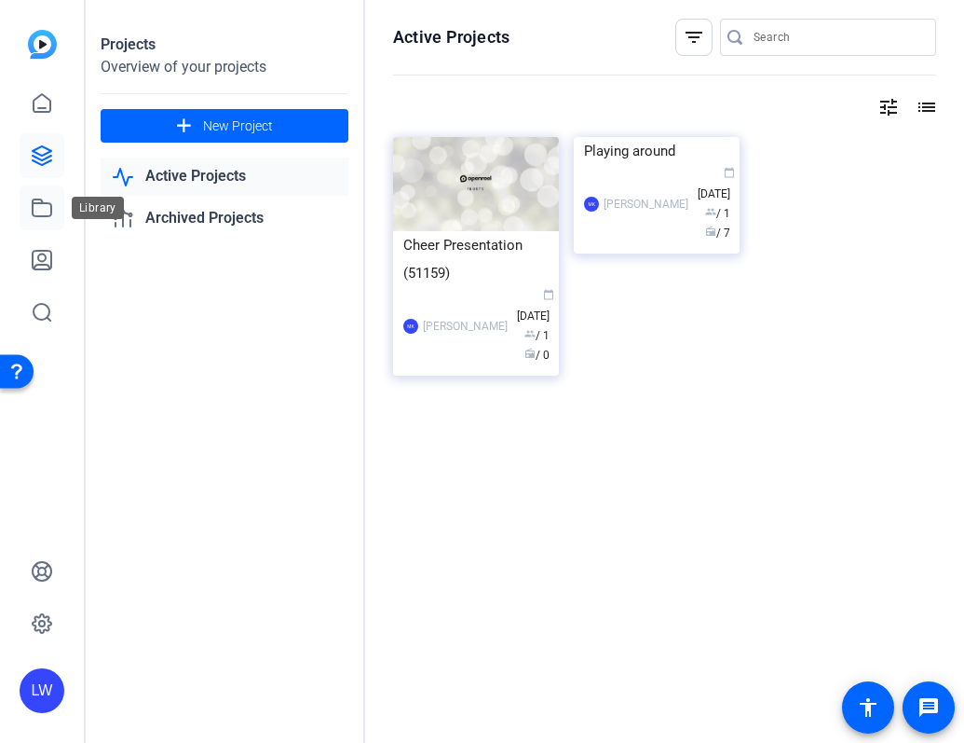
click at [40, 206] on icon at bounding box center [42, 208] width 22 height 22
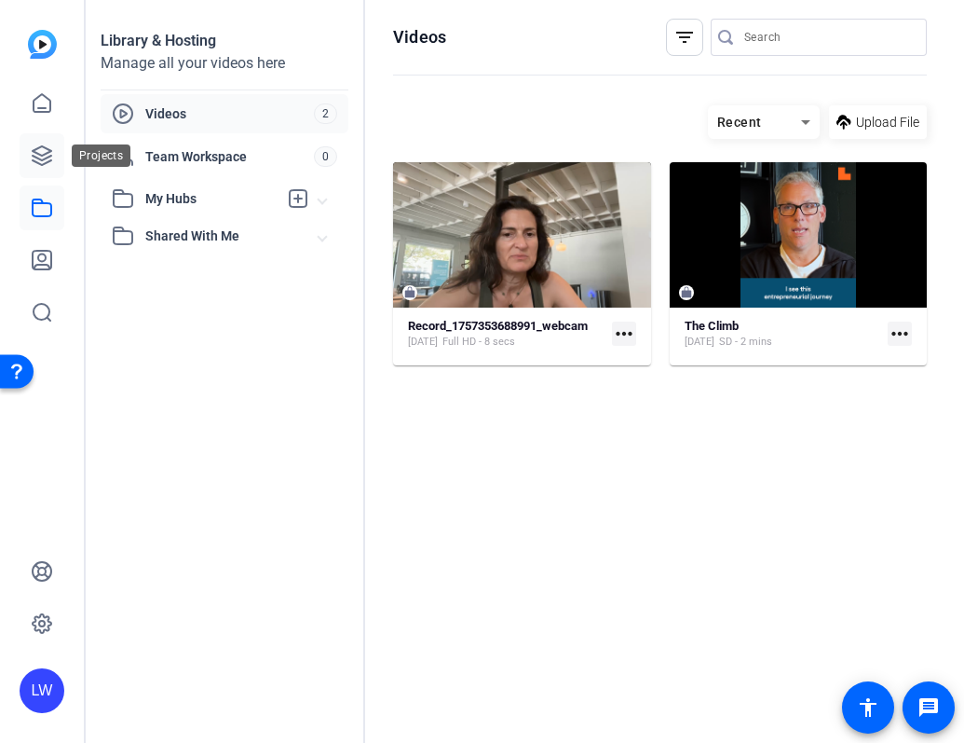
click at [40, 153] on icon at bounding box center [42, 155] width 22 height 22
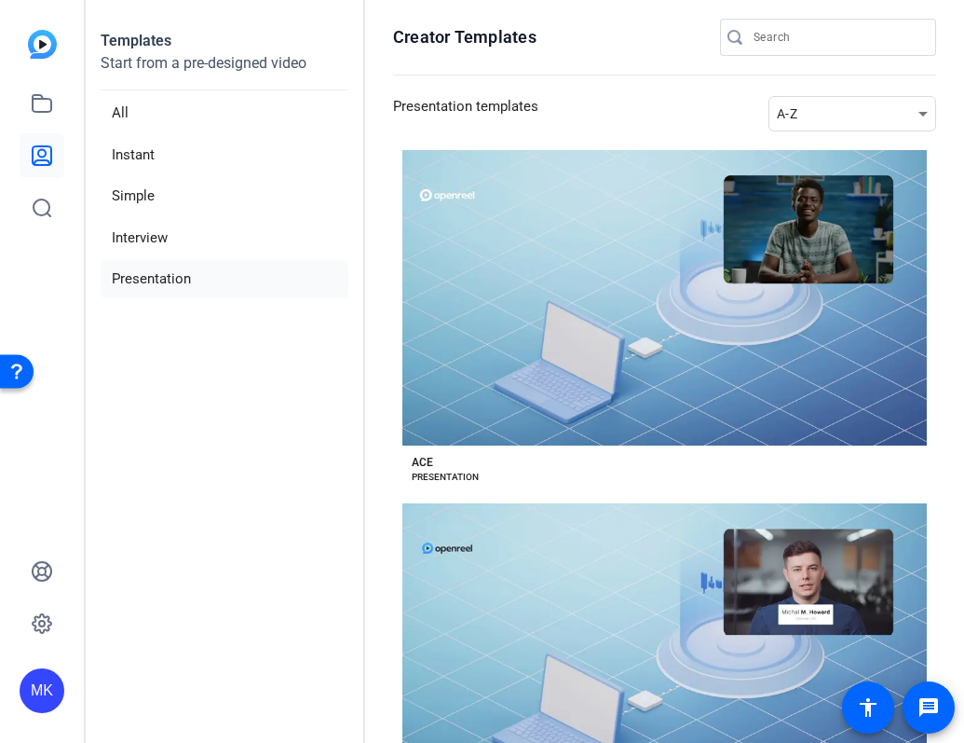
scroll to position [1617, 0]
